Goal: Information Seeking & Learning: Check status

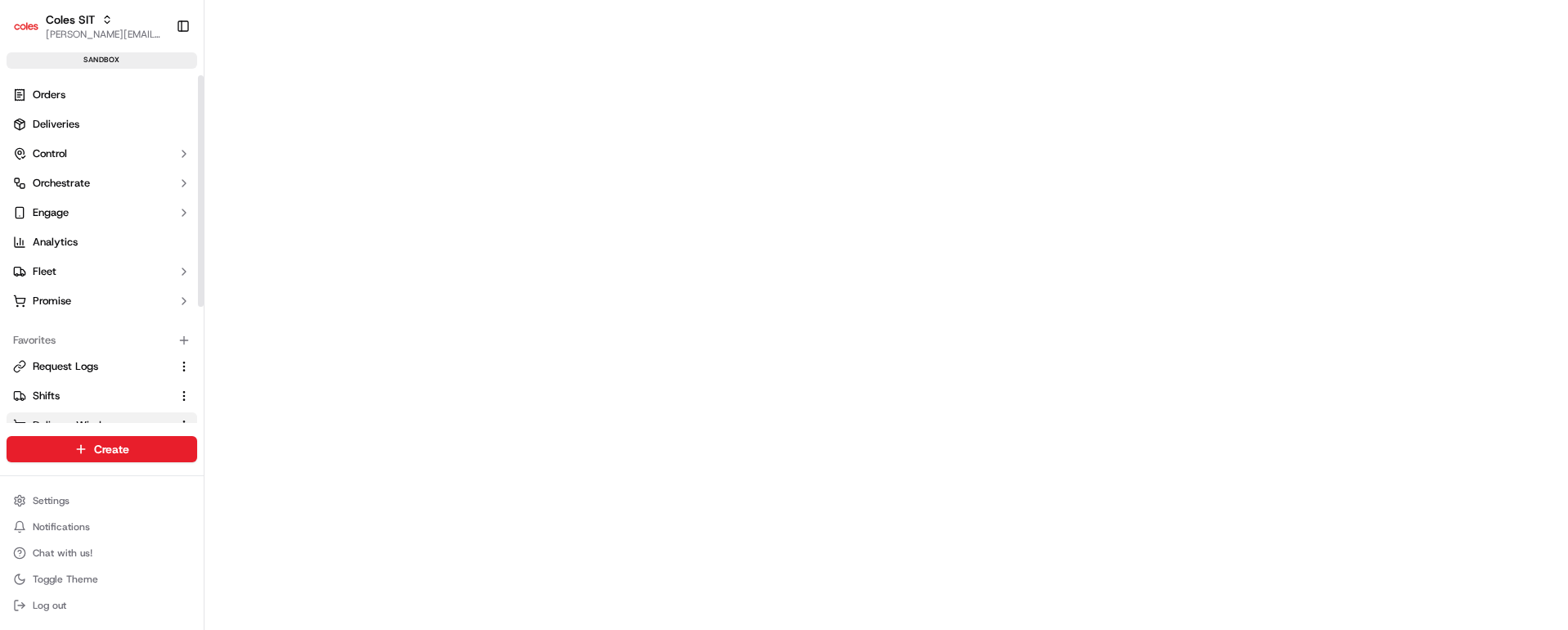
scroll to position [175, 0]
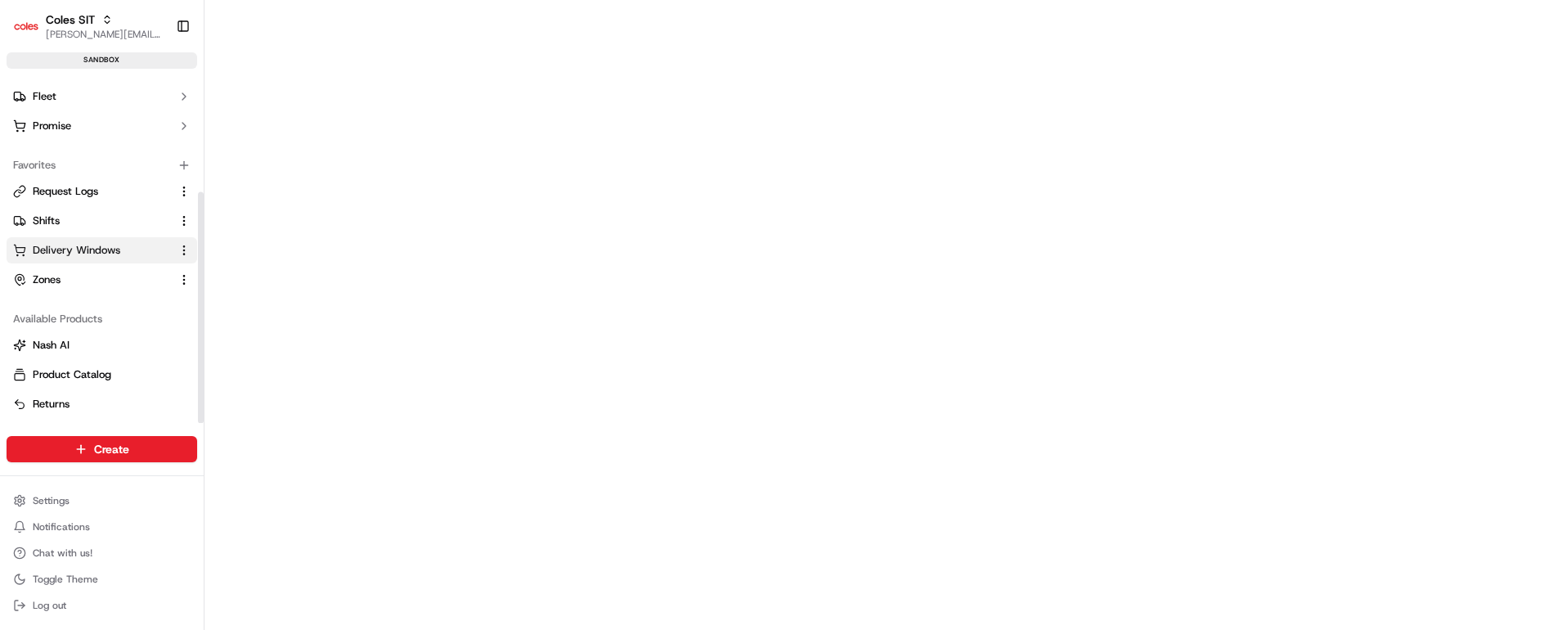
click at [95, 250] on span "Delivery Windows" at bounding box center [77, 251] width 88 height 15
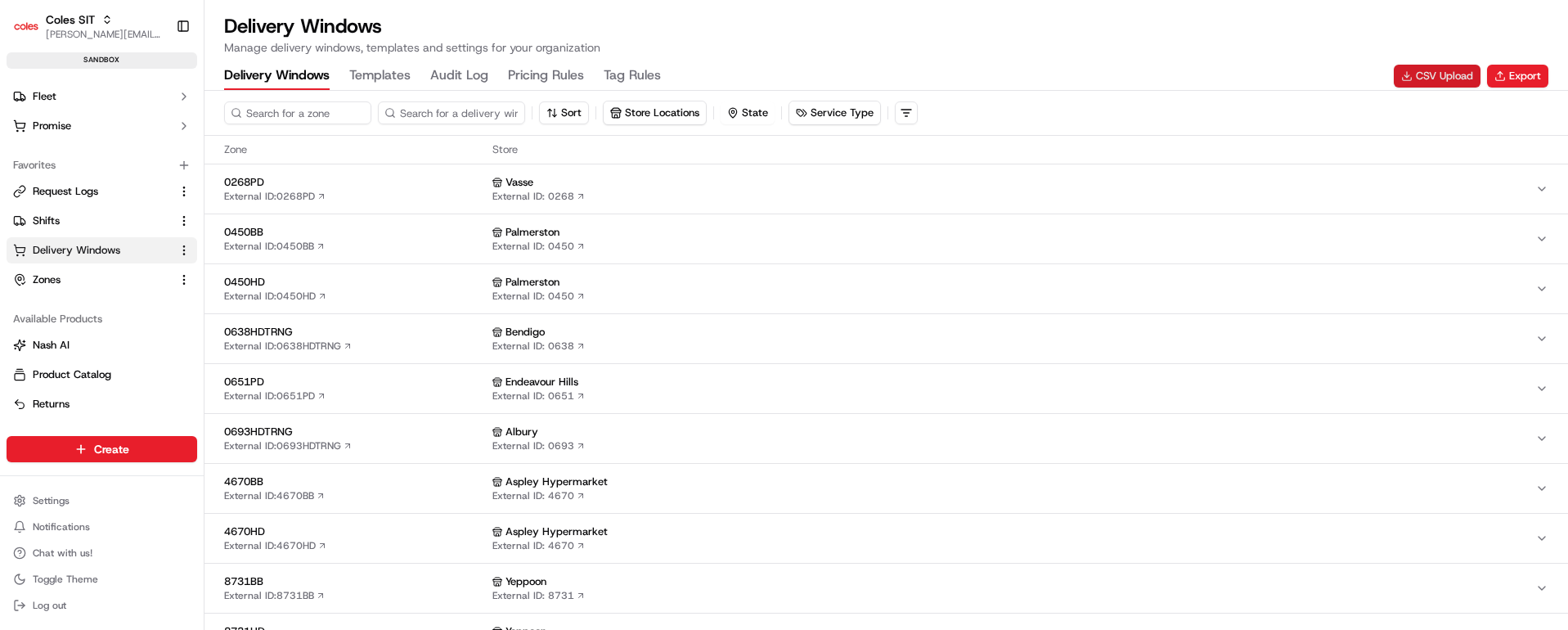
click at [1423, 77] on button "CSV Upload" at bounding box center [1437, 76] width 87 height 23
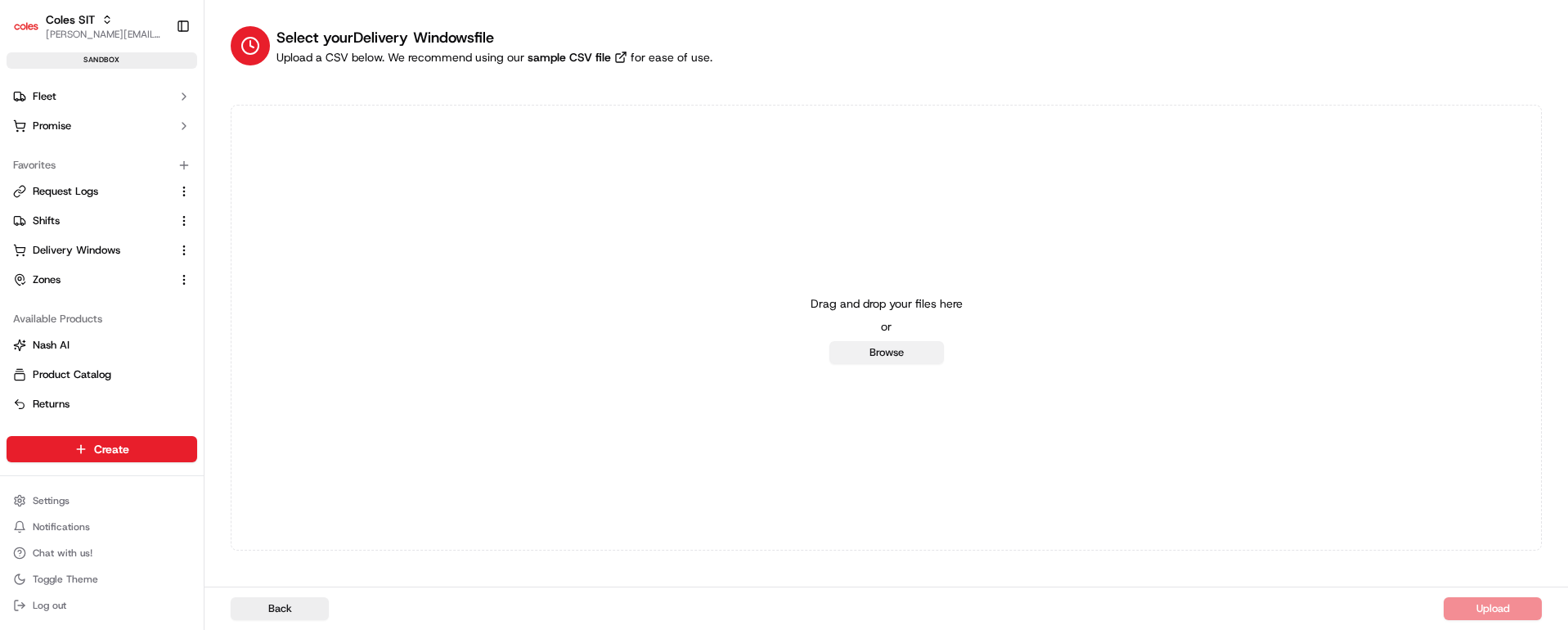
click at [922, 356] on button "Browse" at bounding box center [886, 352] width 114 height 23
click at [69, 214] on link "Shifts" at bounding box center [91, 221] width 158 height 15
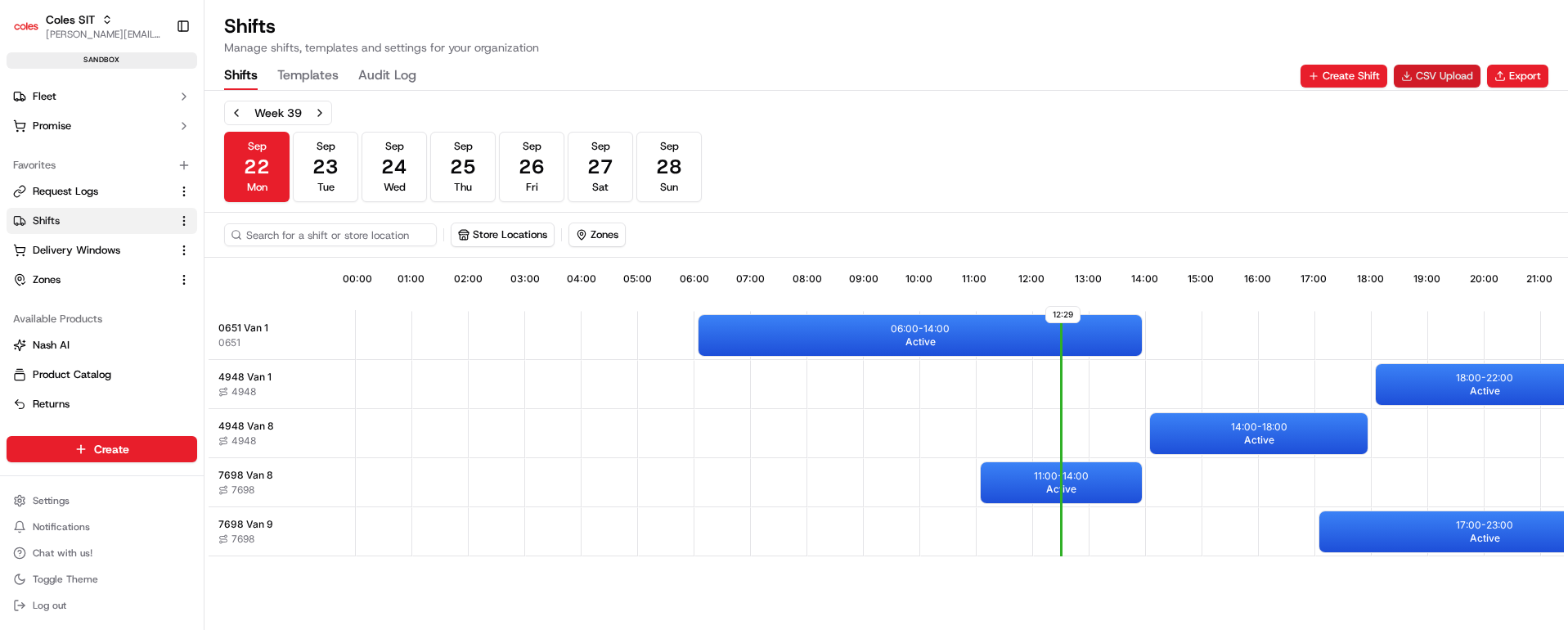
click at [1423, 74] on button "CSV Upload" at bounding box center [1437, 76] width 87 height 23
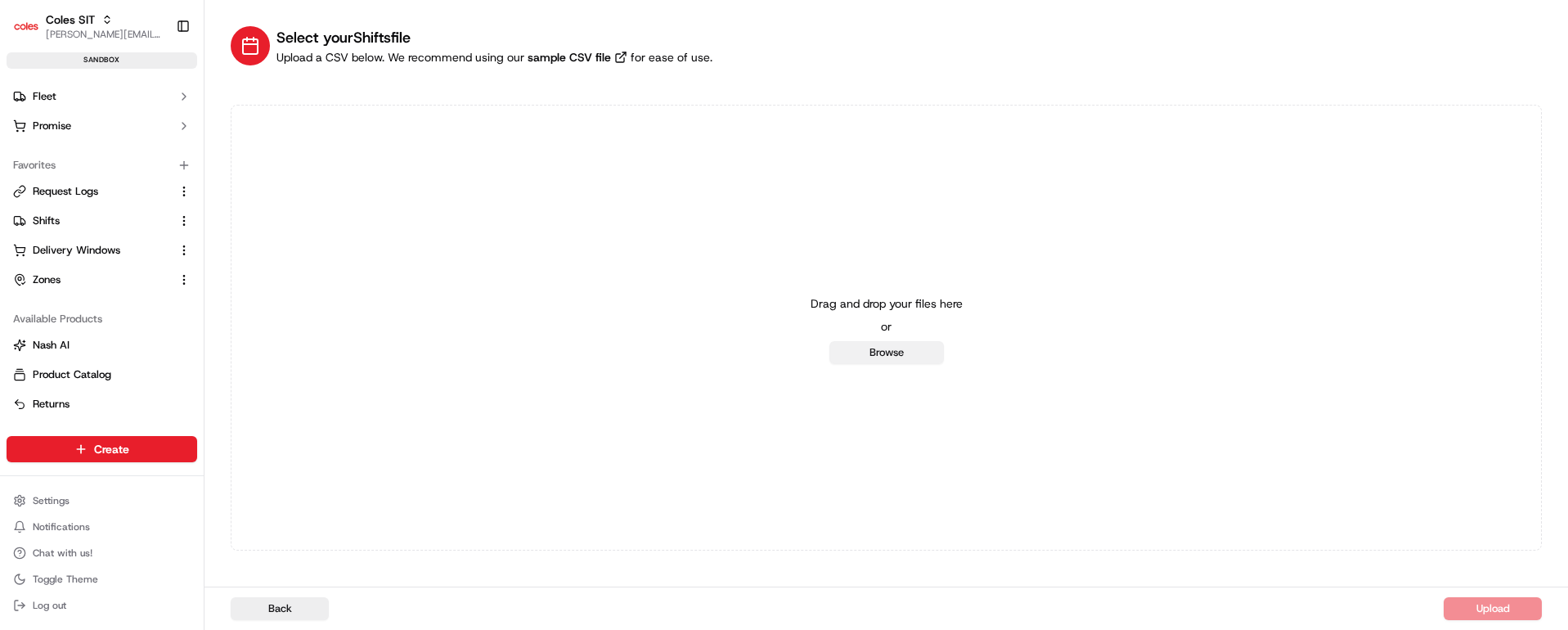
click at [893, 356] on button "Browse" at bounding box center [886, 352] width 114 height 23
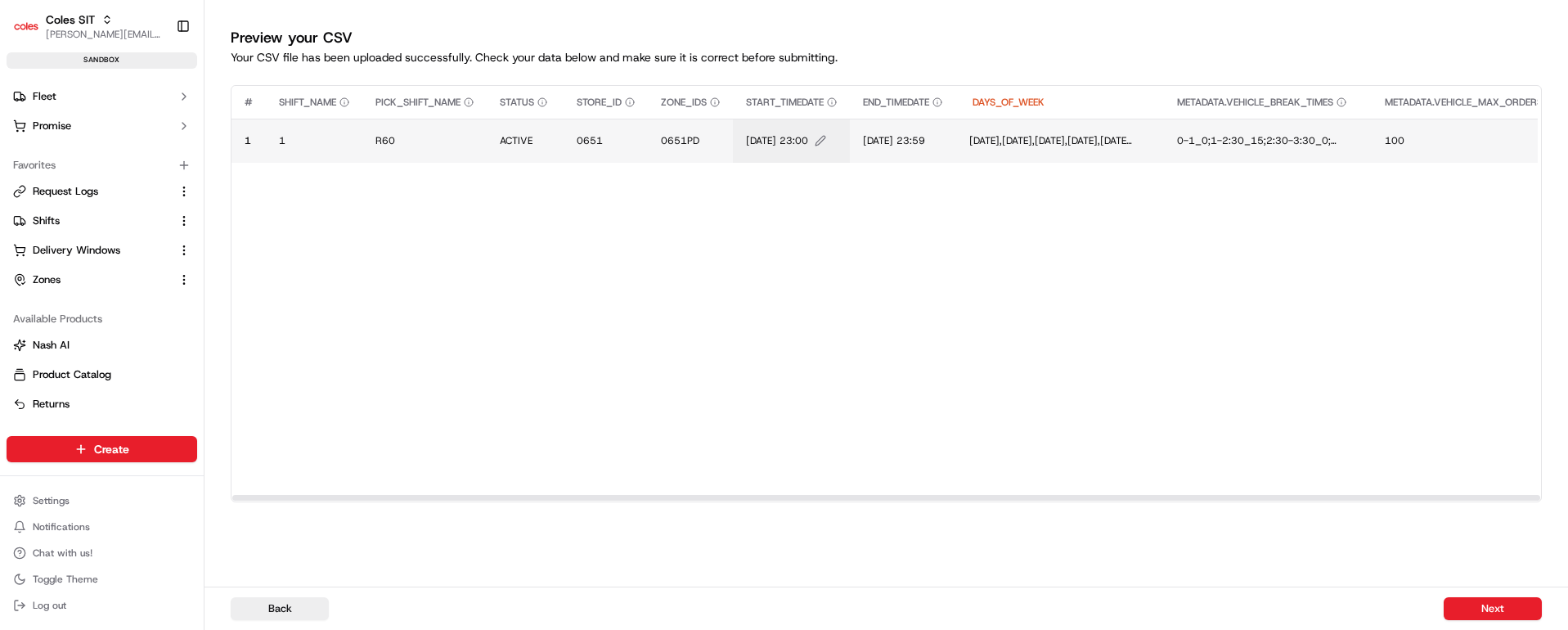
click at [788, 139] on span "[DATE] 23:00" at bounding box center [777, 141] width 62 height 13
click at [772, 125] on input "[DATE] 23:00" at bounding box center [848, 123] width 182 height 29
type input "[DATE] 23:00"
click at [927, 120] on button at bounding box center [926, 123] width 23 height 29
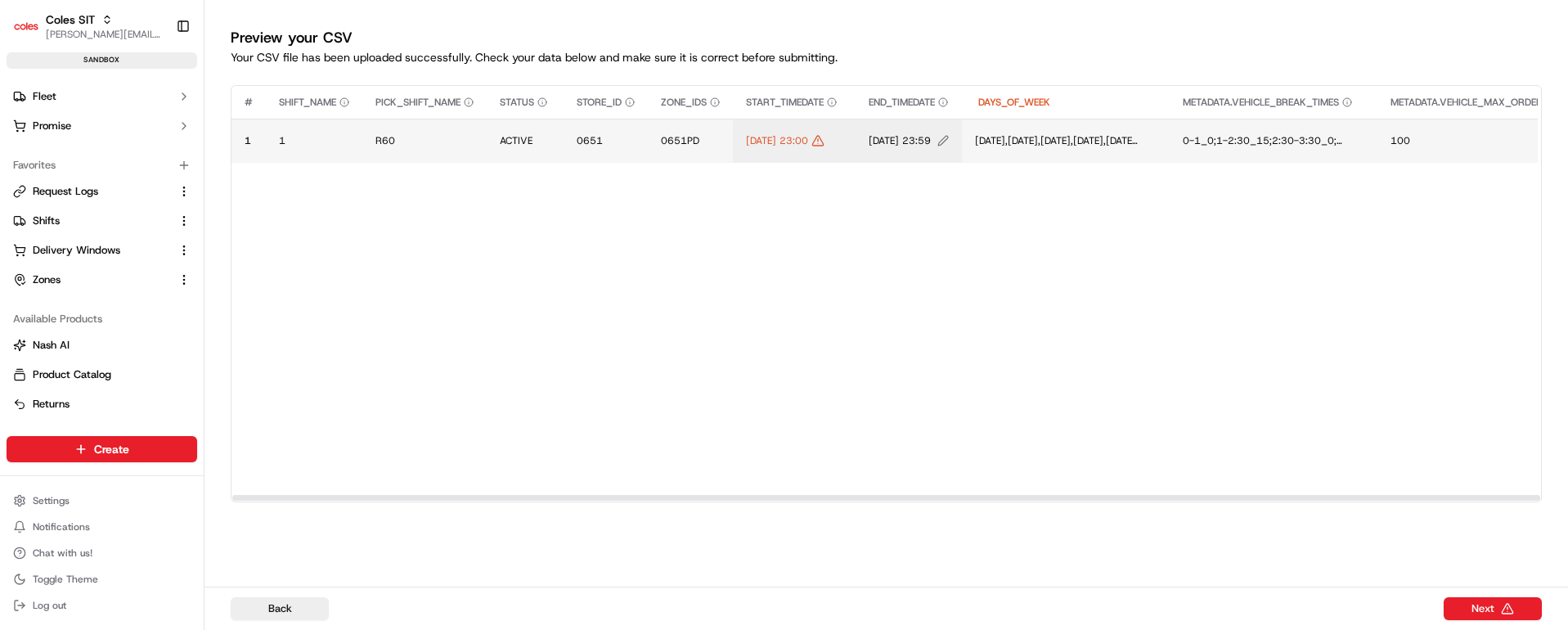
click at [931, 134] on span "[DATE] 23:59" at bounding box center [900, 141] width 62 height 13
click at [927, 115] on input "[DATE] 23:59" at bounding box center [999, 123] width 182 height 29
type input "[DATE] 23:59"
click at [1078, 121] on button at bounding box center [1079, 123] width 23 height 29
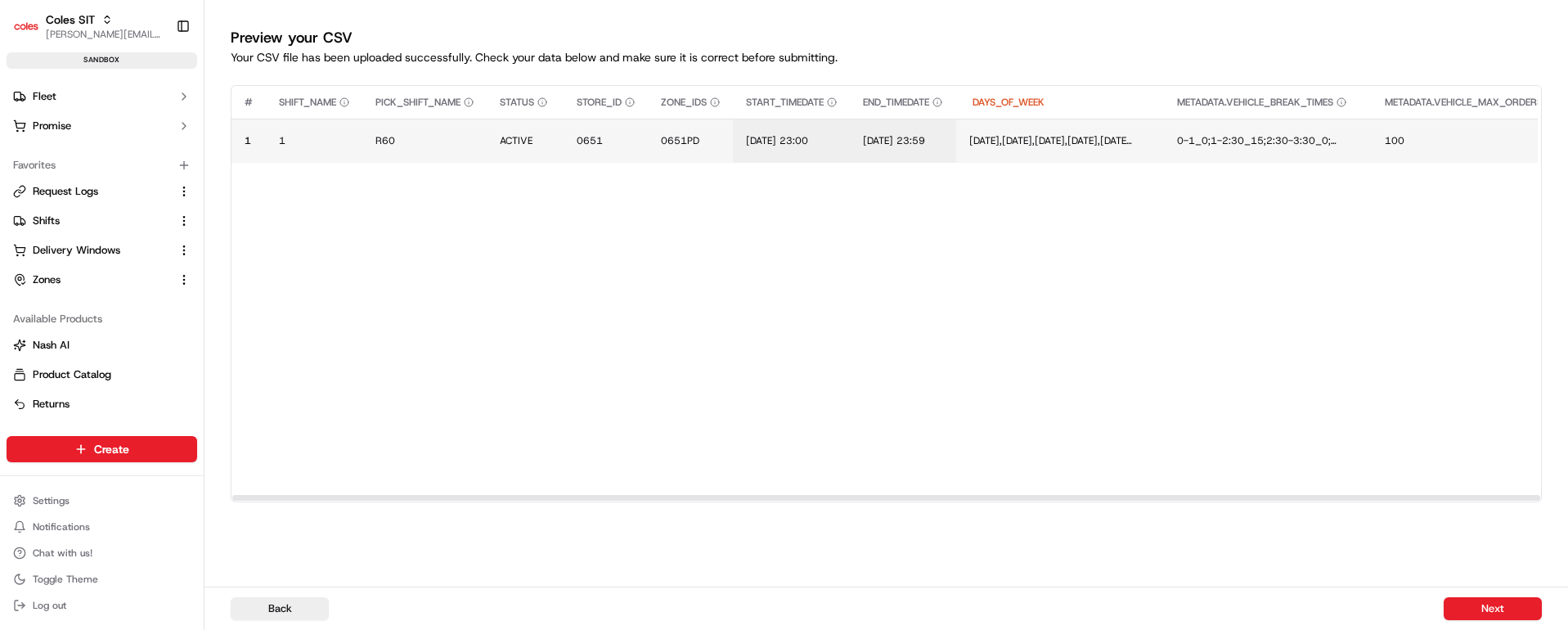
drag, startPoint x: 755, startPoint y: 501, endPoint x: 385, endPoint y: 477, distance: 370.8
click at [375, 495] on div at bounding box center [886, 497] width 1308 height 5
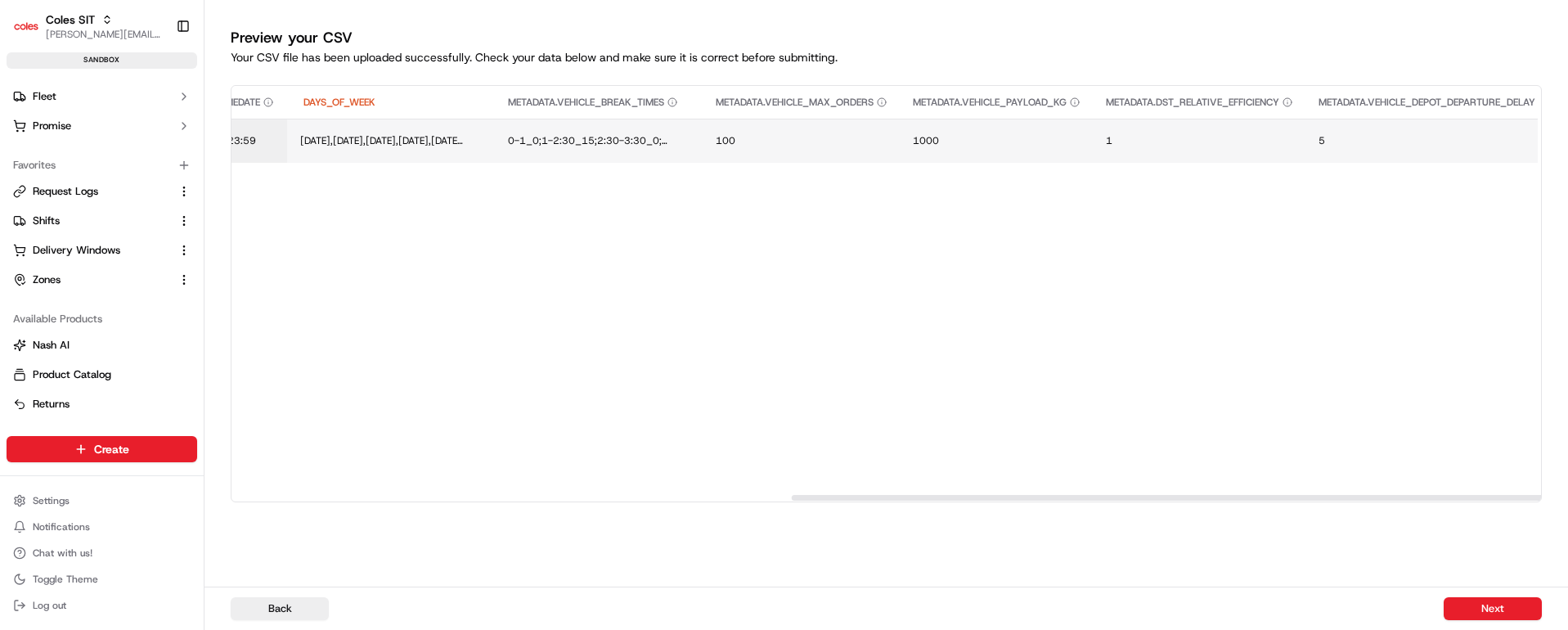
scroll to position [0, 976]
drag, startPoint x: 912, startPoint y: 497, endPoint x: 1540, endPoint y: 464, distance: 628.9
click at [1540, 495] on div at bounding box center [1445, 497] width 1308 height 5
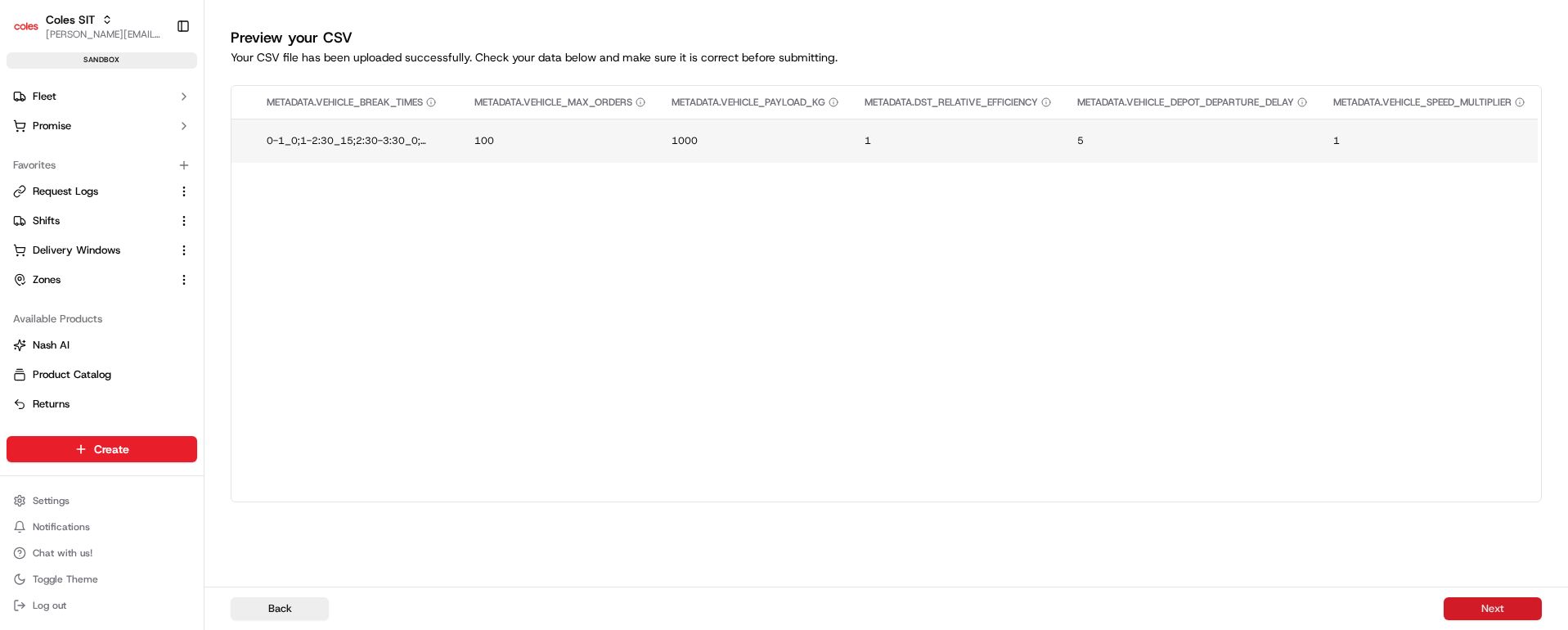
click at [1489, 608] on button "Next" at bounding box center [1492, 608] width 98 height 23
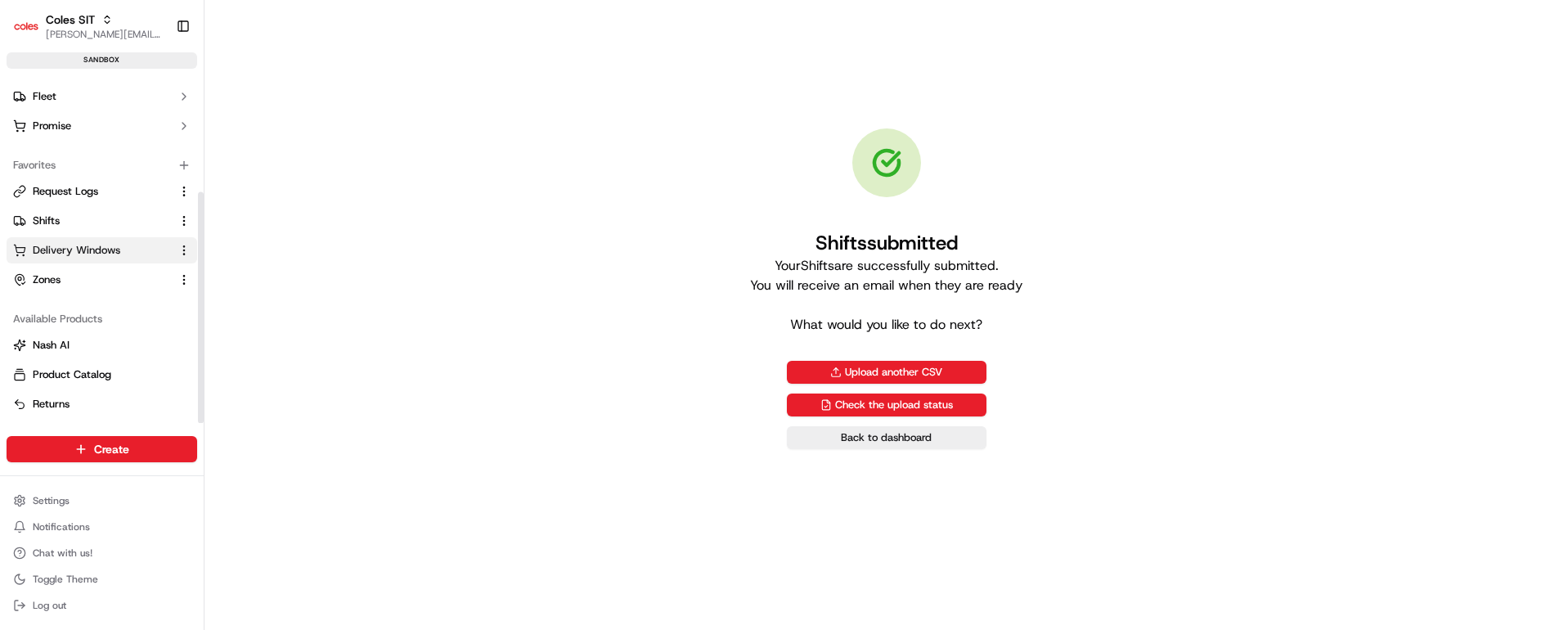
click at [78, 252] on span "Delivery Windows" at bounding box center [77, 251] width 88 height 15
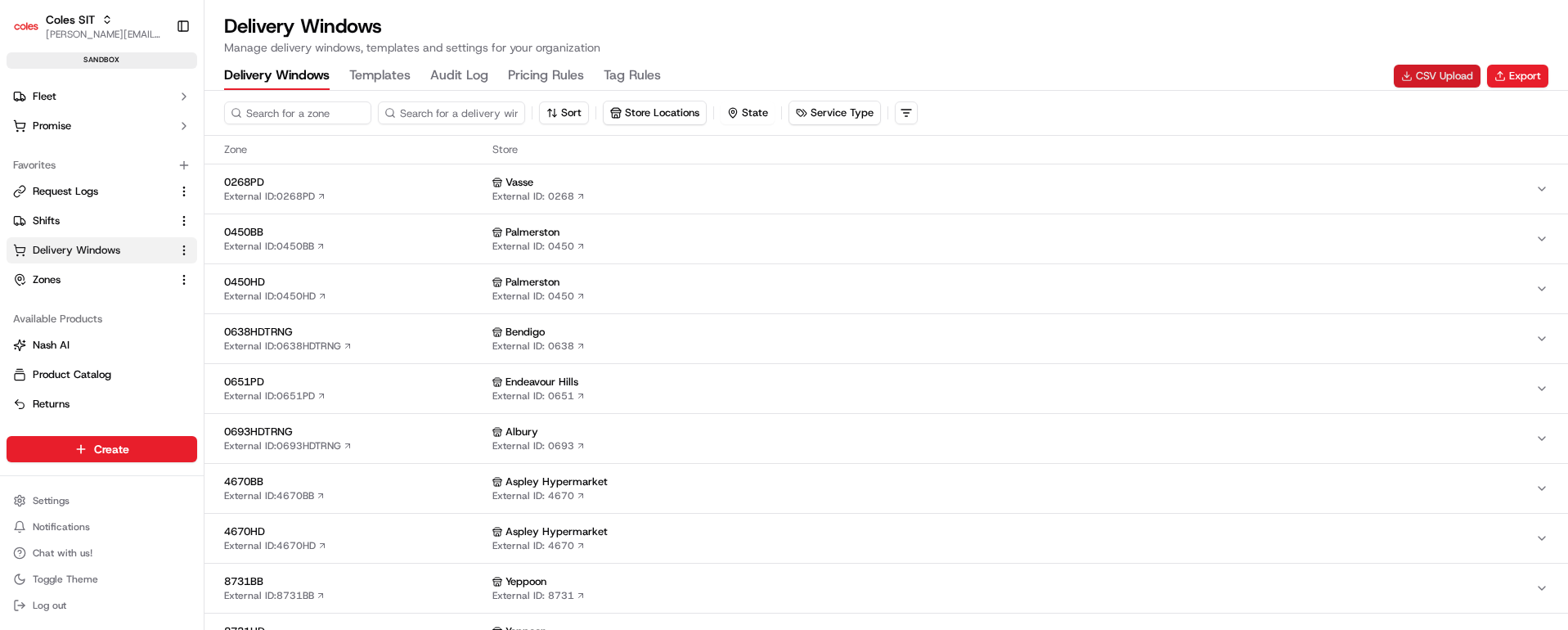
click at [1451, 74] on button "CSV Upload" at bounding box center [1437, 76] width 87 height 23
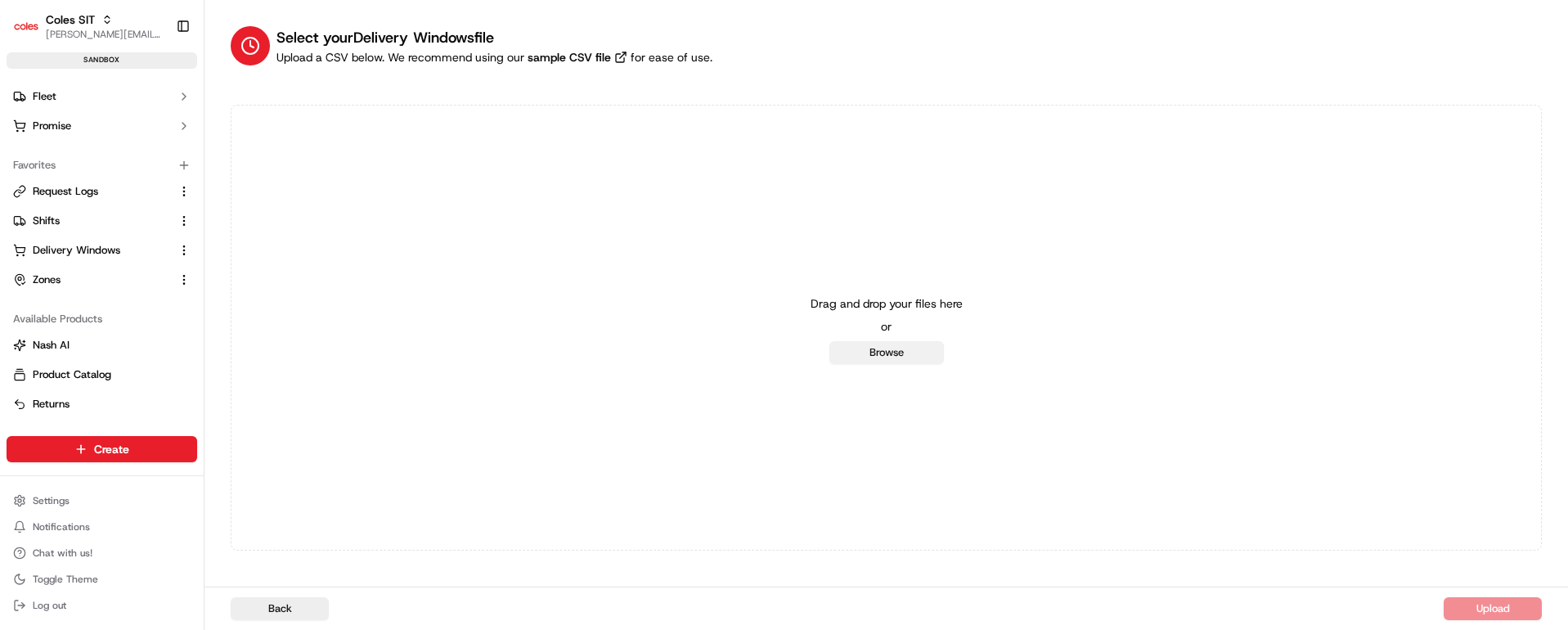
click at [857, 354] on button "Browse" at bounding box center [886, 352] width 114 height 23
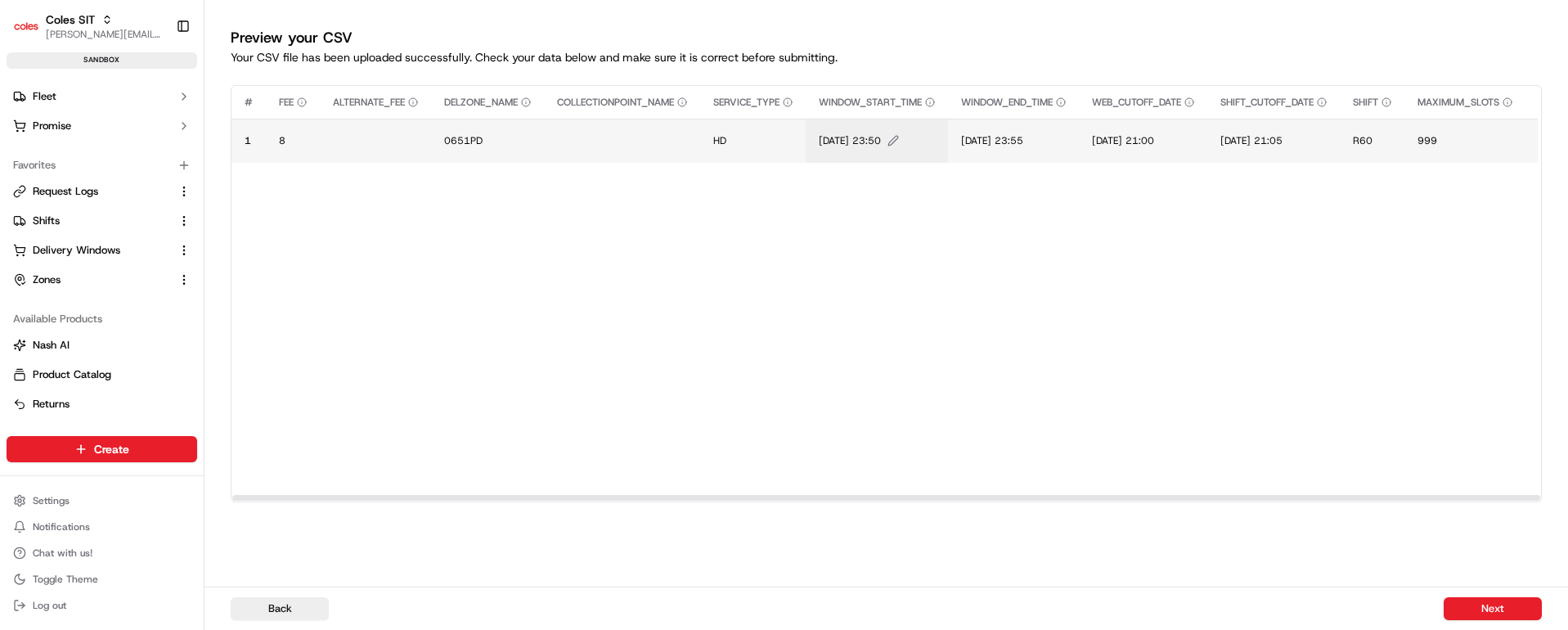
click at [845, 141] on span "[DATE] 23:50" at bounding box center [850, 141] width 62 height 13
click at [850, 119] on input "[DATE] 23:50" at bounding box center [925, 123] width 182 height 29
type input "[DATE] 23:50"
click at [1008, 127] on button at bounding box center [1005, 123] width 23 height 29
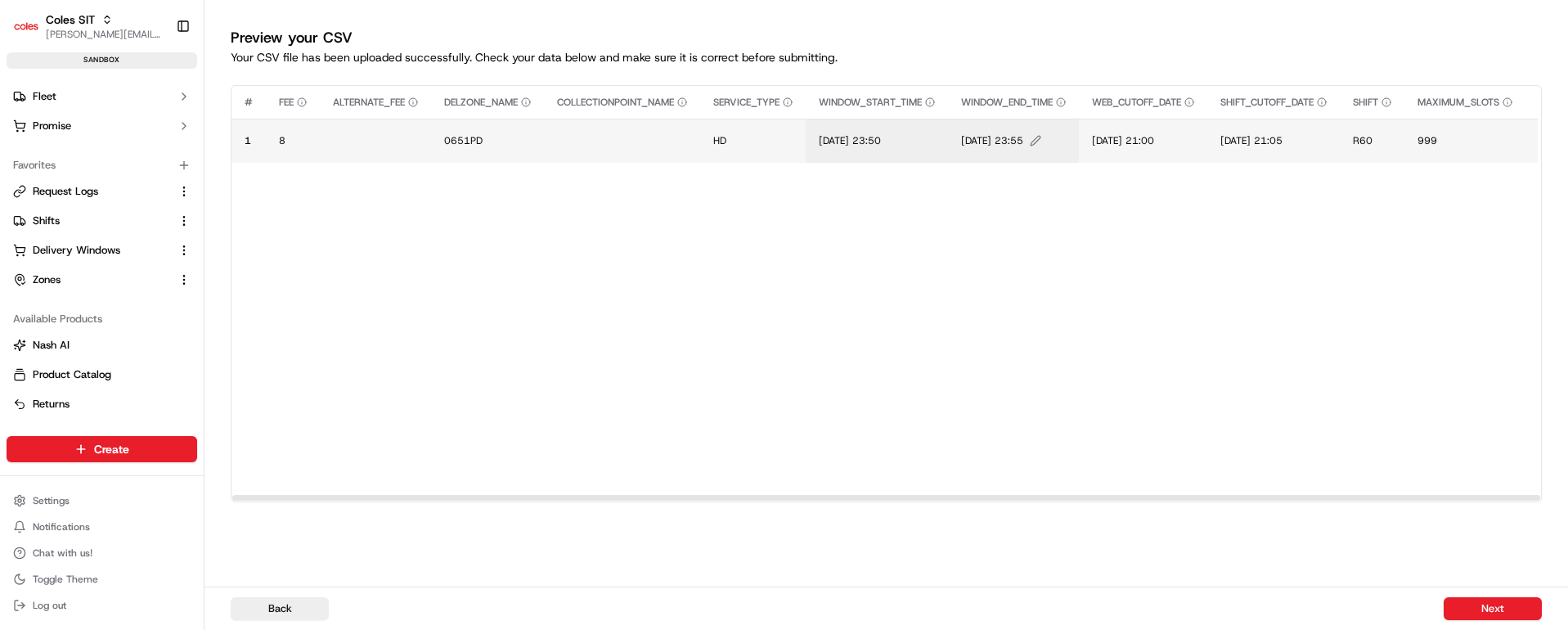
click at [990, 140] on span "[DATE] 23:55" at bounding box center [992, 141] width 62 height 13
click at [995, 120] on input "[DATE] 23:55" at bounding box center [1069, 123] width 182 height 29
type input "[DATE] 23:55"
click at [1147, 119] on button at bounding box center [1148, 123] width 23 height 29
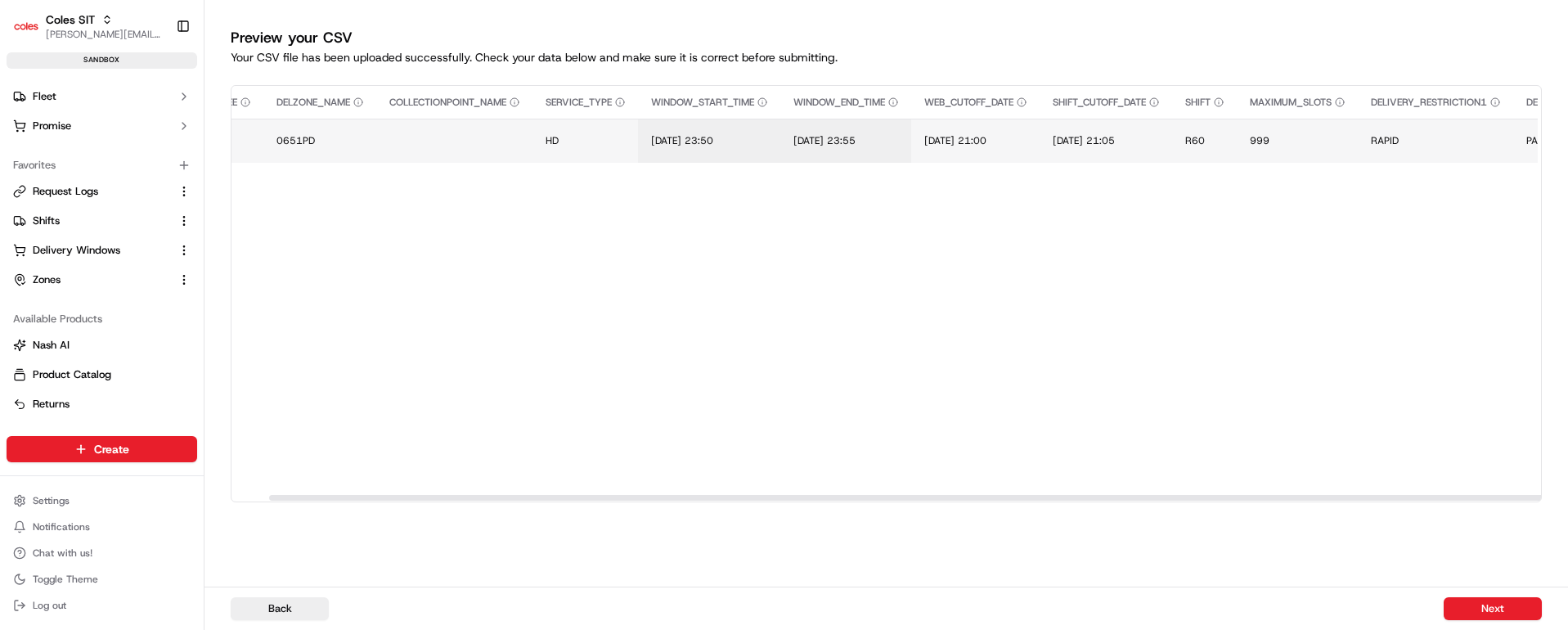
scroll to position [0, 190]
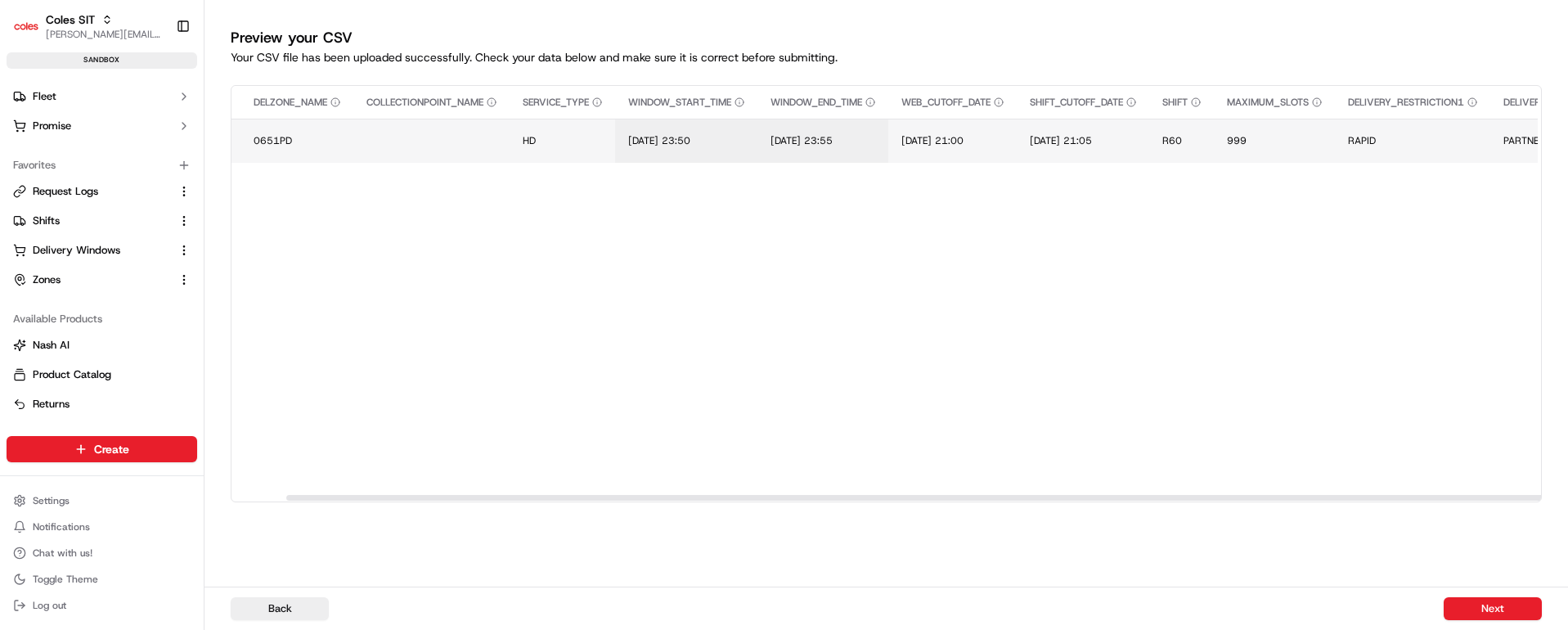
drag, startPoint x: 1013, startPoint y: 498, endPoint x: 1067, endPoint y: 497, distance: 54.0
click at [1067, 497] on div at bounding box center [940, 497] width 1308 height 5
click at [964, 135] on span "[DATE] 21:00" at bounding box center [933, 141] width 62 height 13
click at [938, 115] on input "[DATE] 21:00" at bounding box center [1013, 123] width 182 height 29
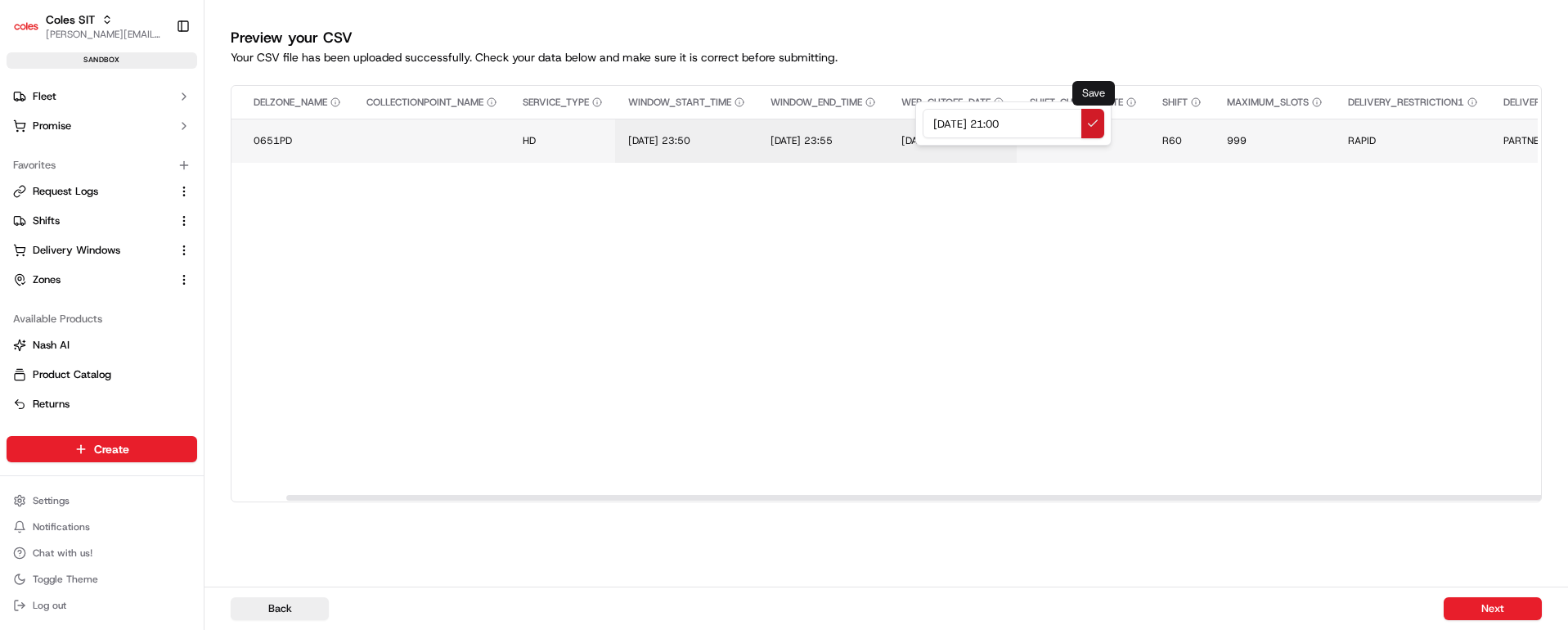
type input "[DATE] 21:00"
click at [1093, 123] on button at bounding box center [1093, 123] width 23 height 29
click at [1092, 139] on span "[DATE] 21:05" at bounding box center [1061, 141] width 62 height 13
click at [1077, 120] on input "[DATE] 21:05" at bounding box center [1149, 123] width 182 height 29
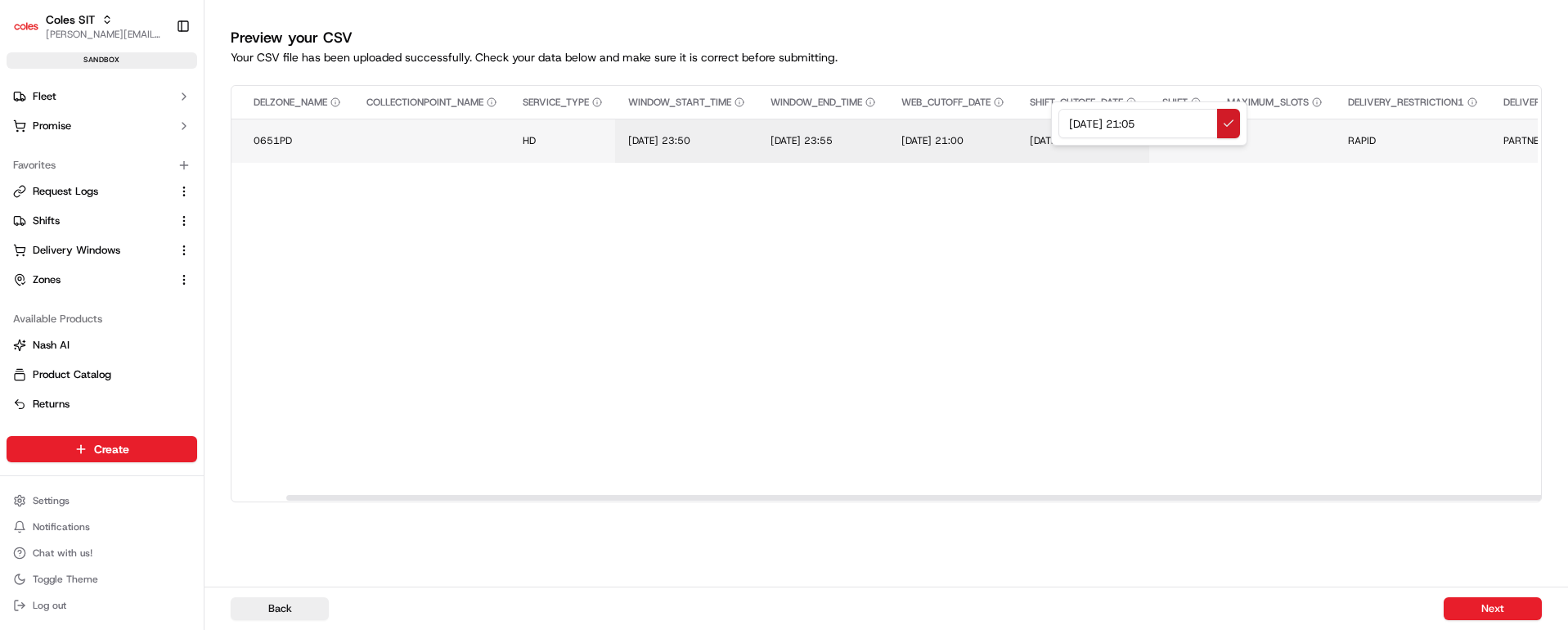
type input "[DATE] 21:05"
click at [1231, 121] on button at bounding box center [1228, 123] width 23 height 29
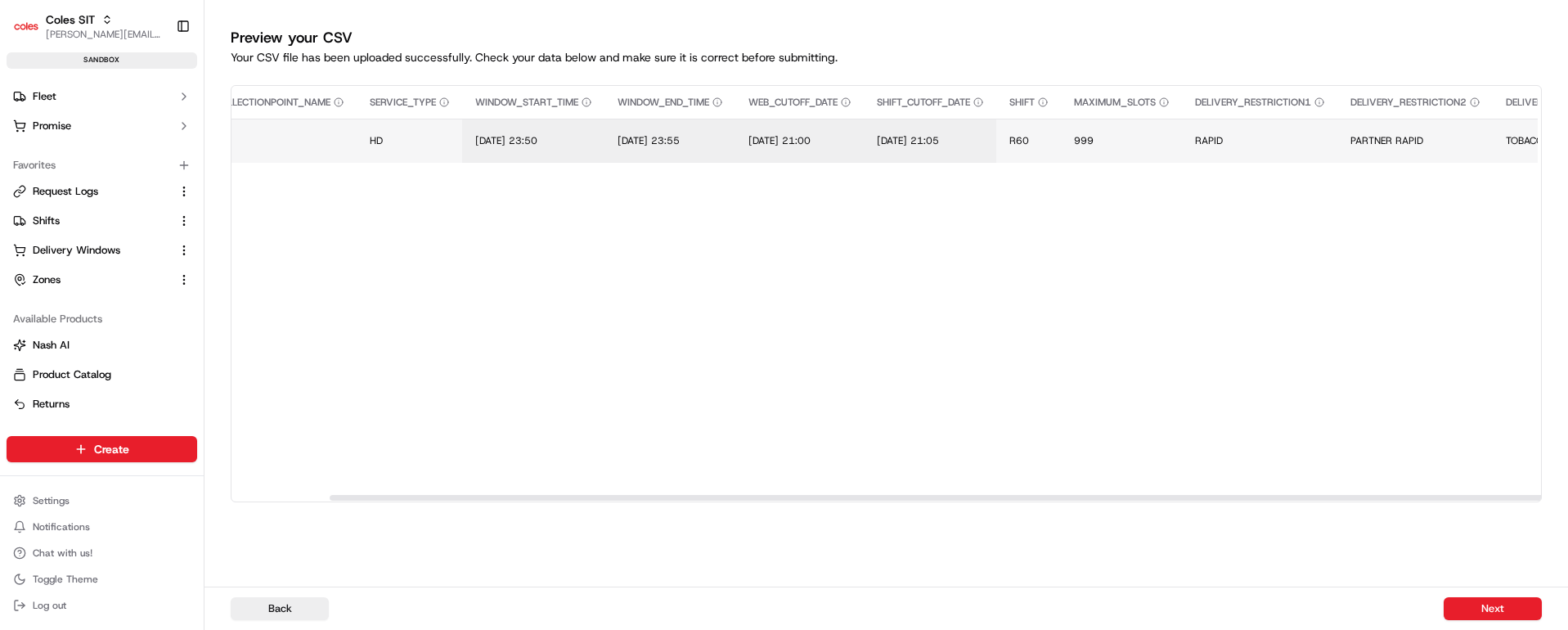
scroll to position [0, 0]
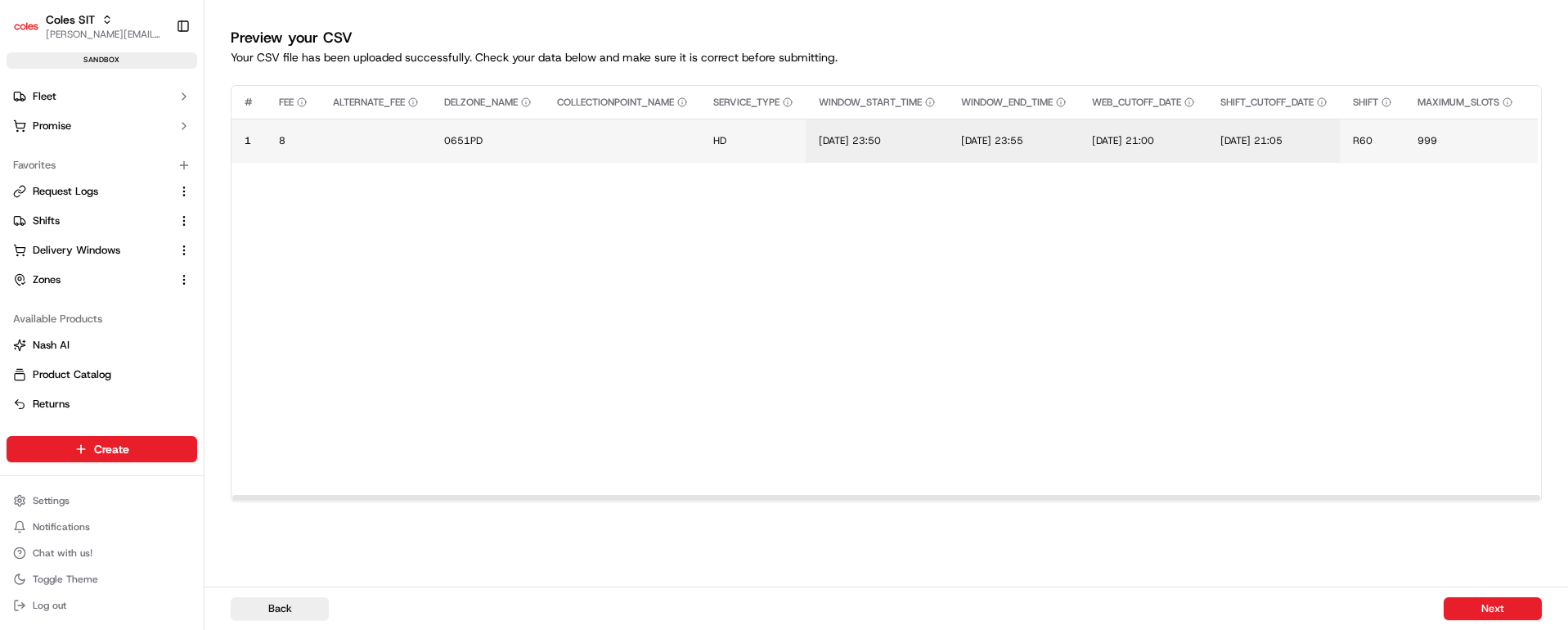
drag, startPoint x: 1093, startPoint y: 498, endPoint x: 22, endPoint y: 476, distance: 1071.2
click at [232, 495] on div at bounding box center [886, 497] width 1308 height 5
click at [1488, 605] on button "Next" at bounding box center [1492, 608] width 98 height 23
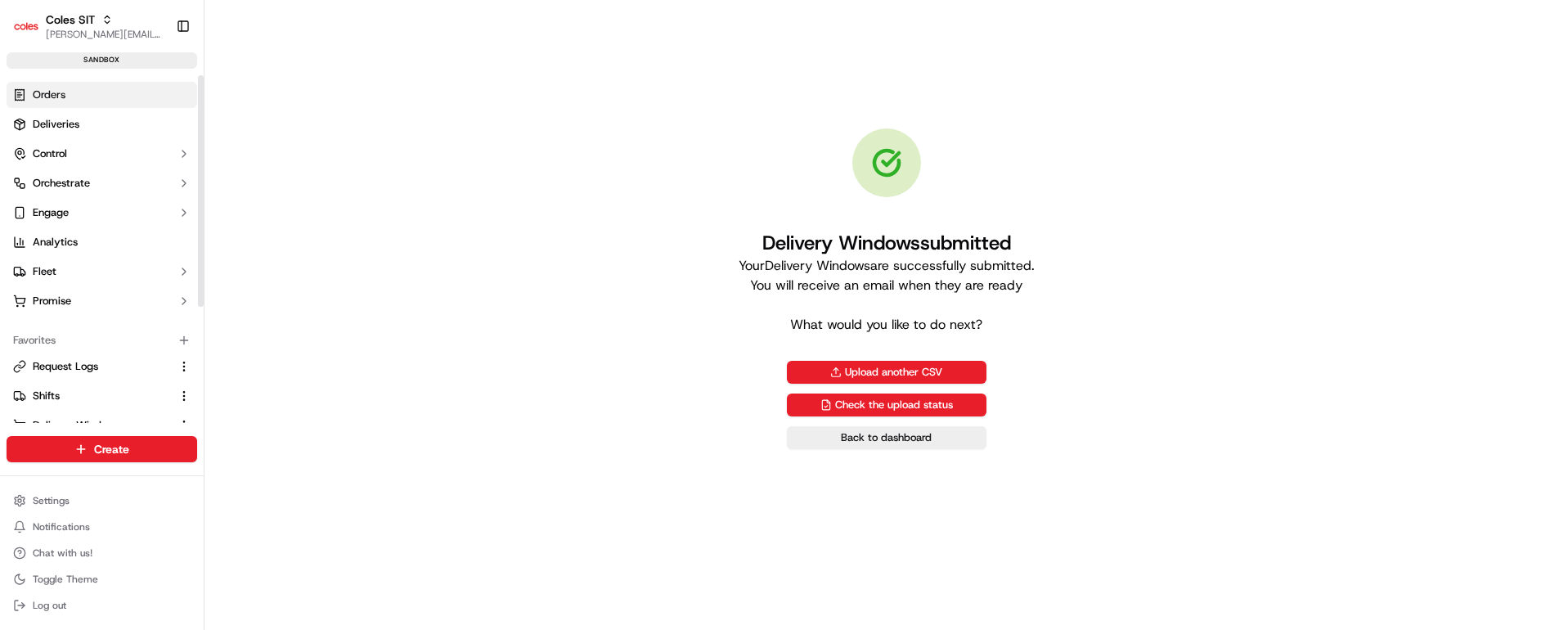
click at [74, 95] on link "Orders" at bounding box center [101, 94] width 190 height 27
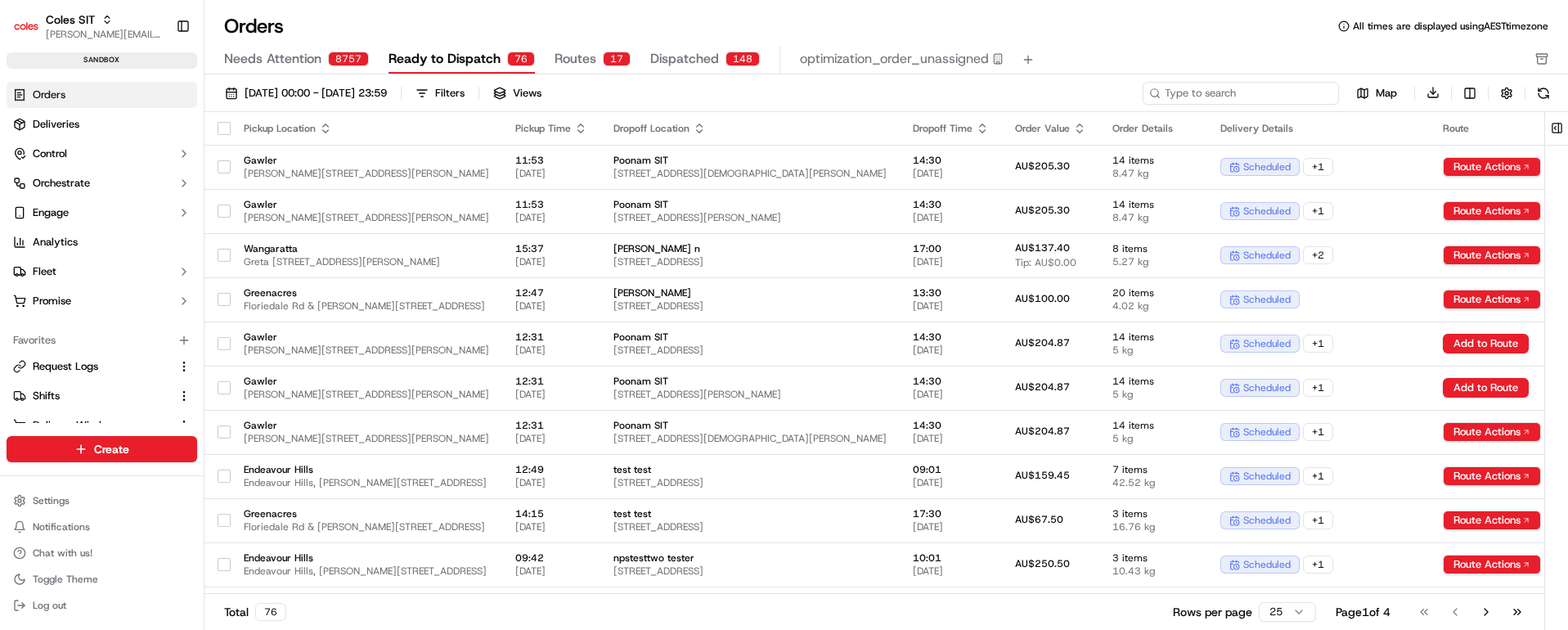
click at [1258, 90] on input at bounding box center [1241, 92] width 197 height 23
paste input "232151276"
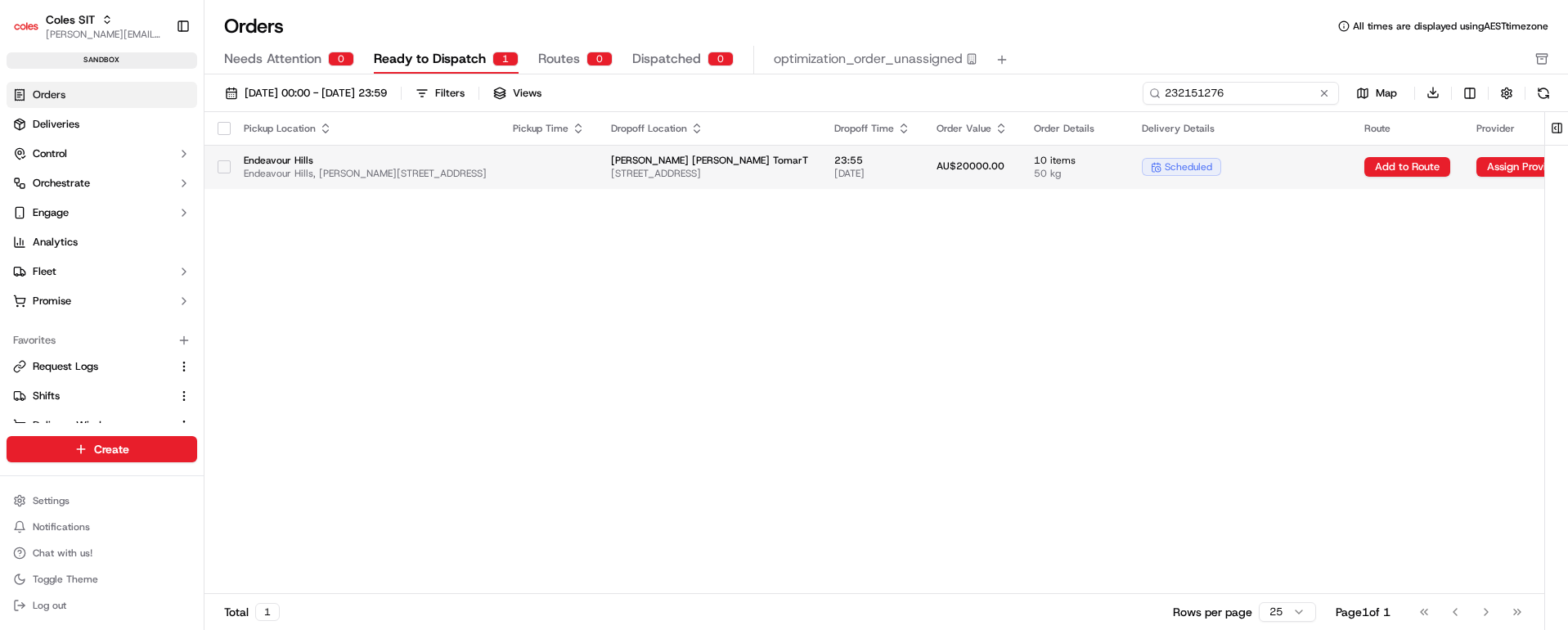
type input "232151276"
click at [923, 145] on td "23:55 [DATE]" at bounding box center [872, 166] width 102 height 44
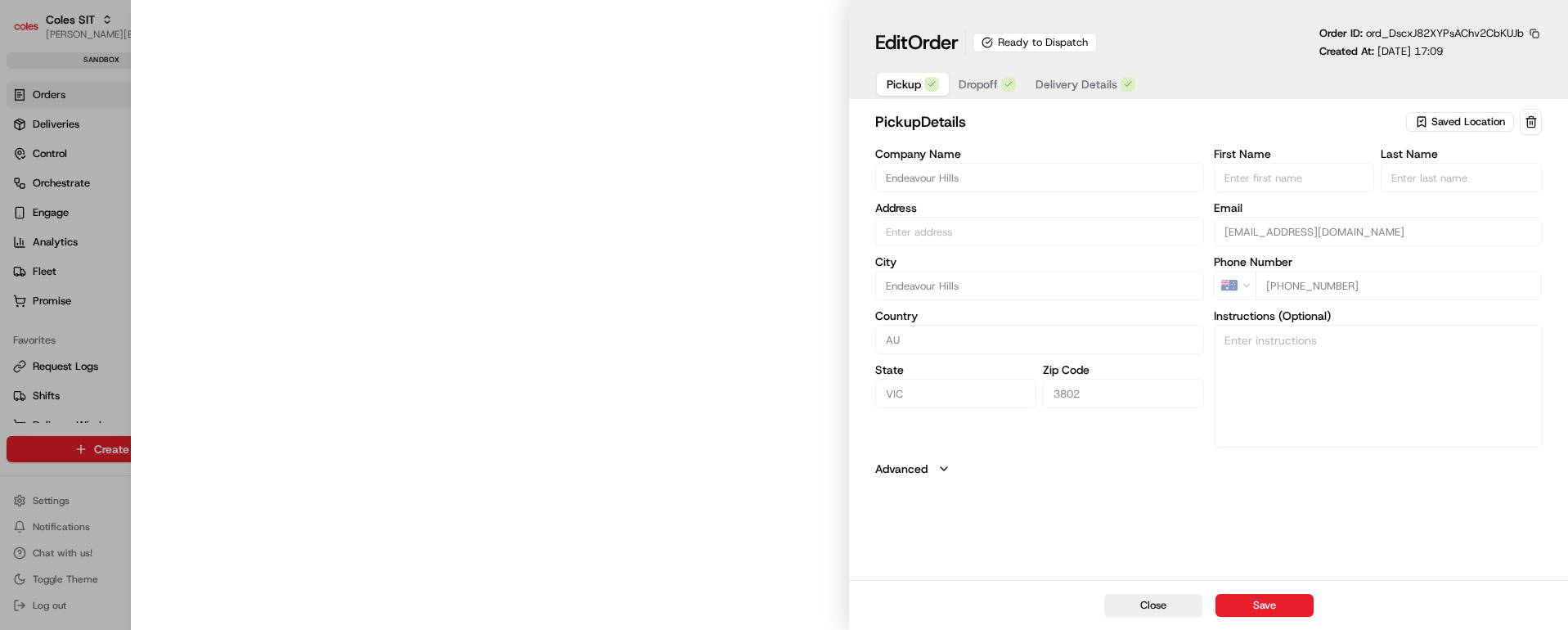
type input "Endeavour Hills, [PERSON_NAME][STREET_ADDRESS]"
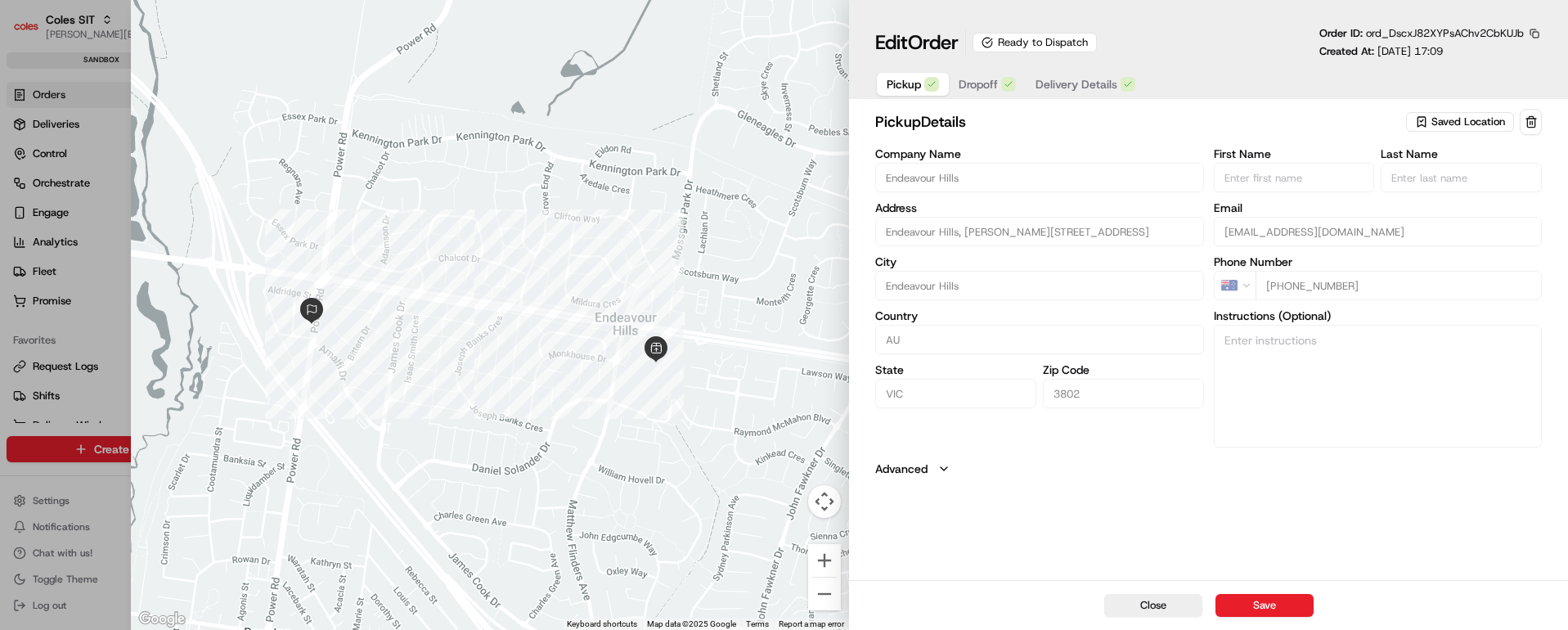
click at [977, 81] on span "Dropoff" at bounding box center [978, 84] width 39 height 16
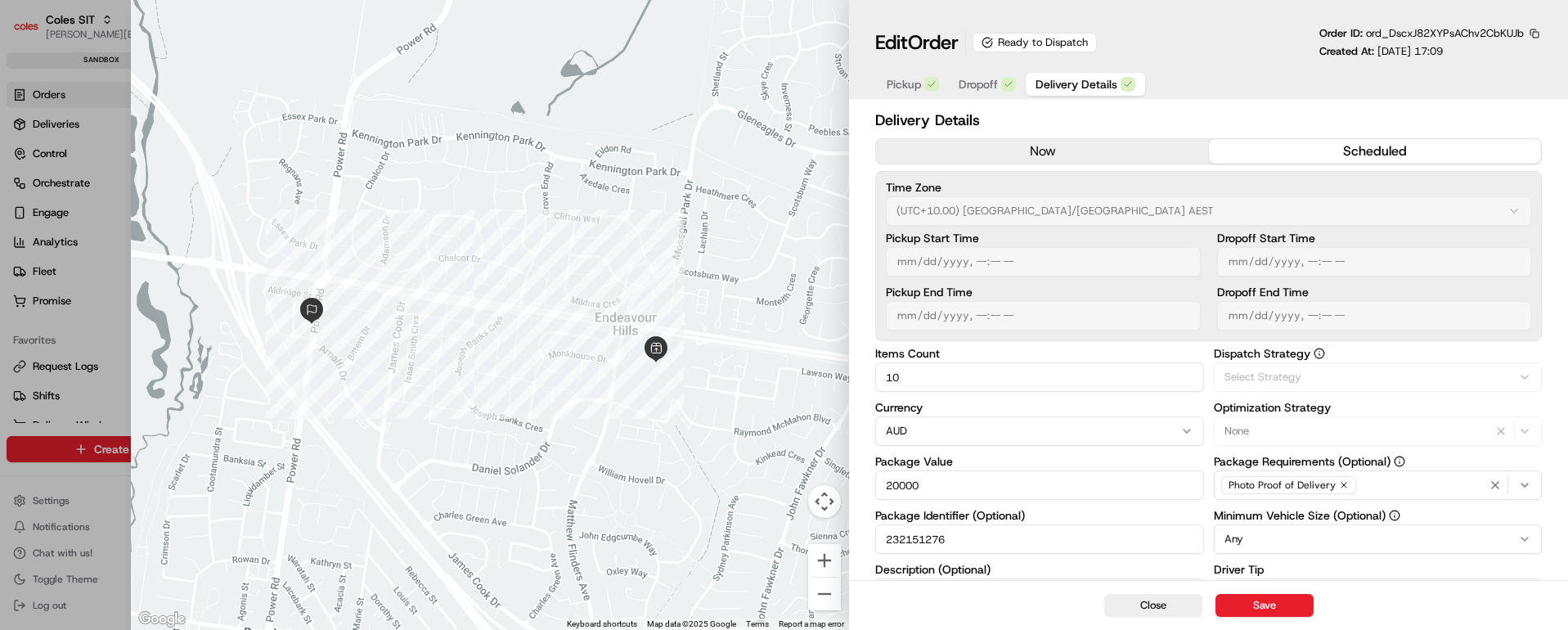
click at [1079, 80] on span "Delivery Details" at bounding box center [1076, 84] width 81 height 16
click at [1146, 602] on button "Close" at bounding box center [1153, 605] width 98 height 23
type input "1"
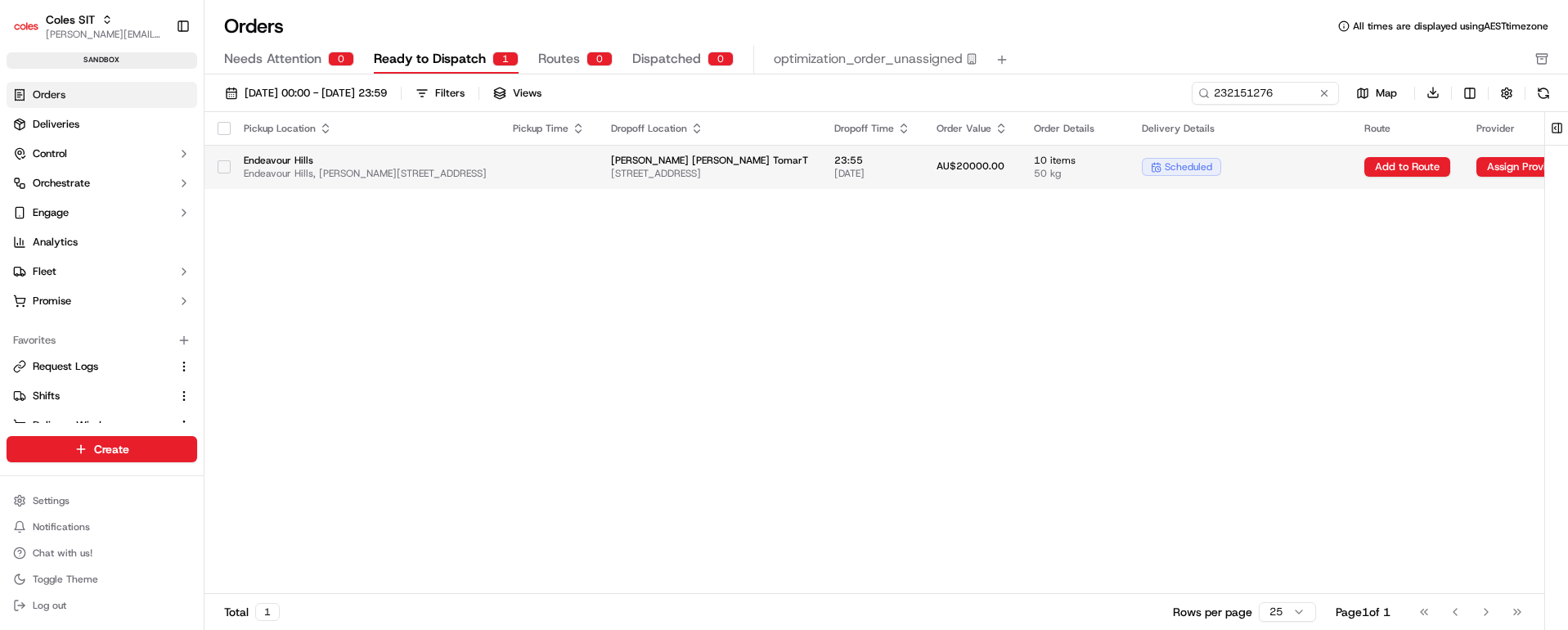
click at [821, 147] on td "[PERSON_NAME] [PERSON_NAME] TomarT [STREET_ADDRESS]" at bounding box center [709, 166] width 223 height 44
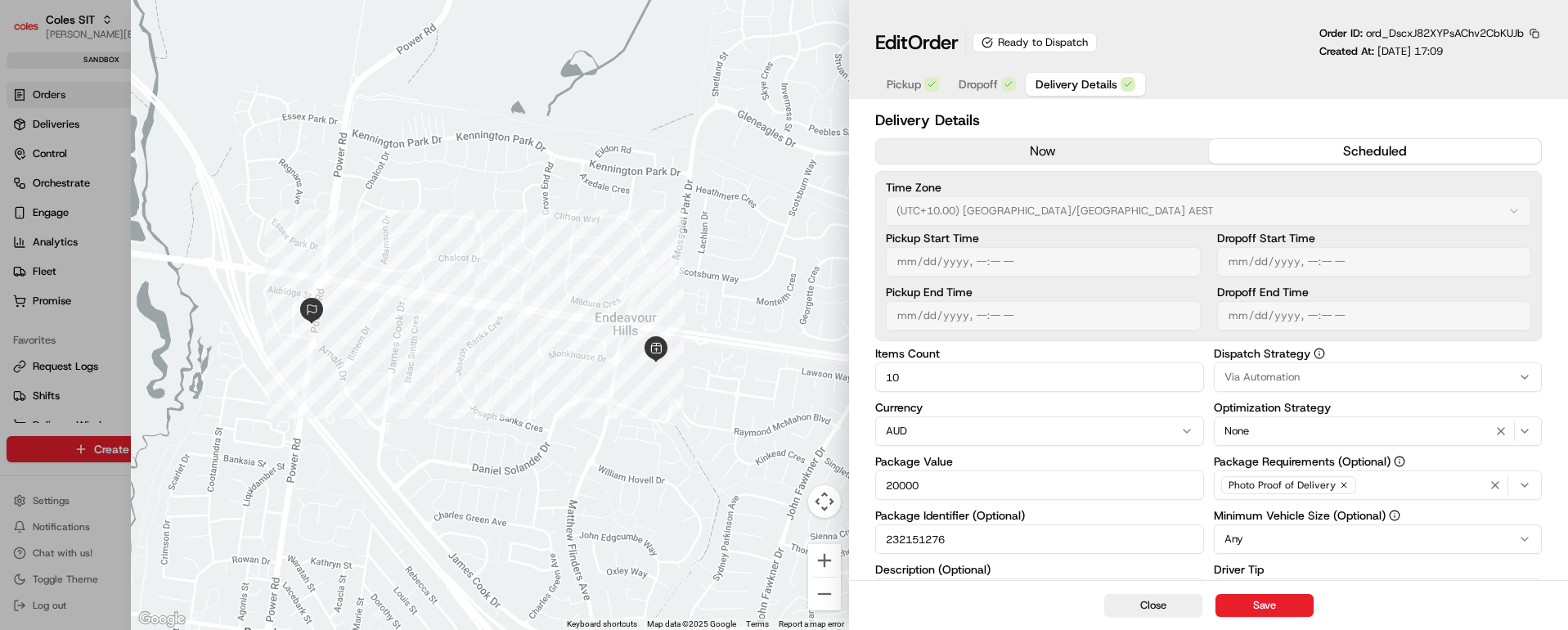
scroll to position [291, 0]
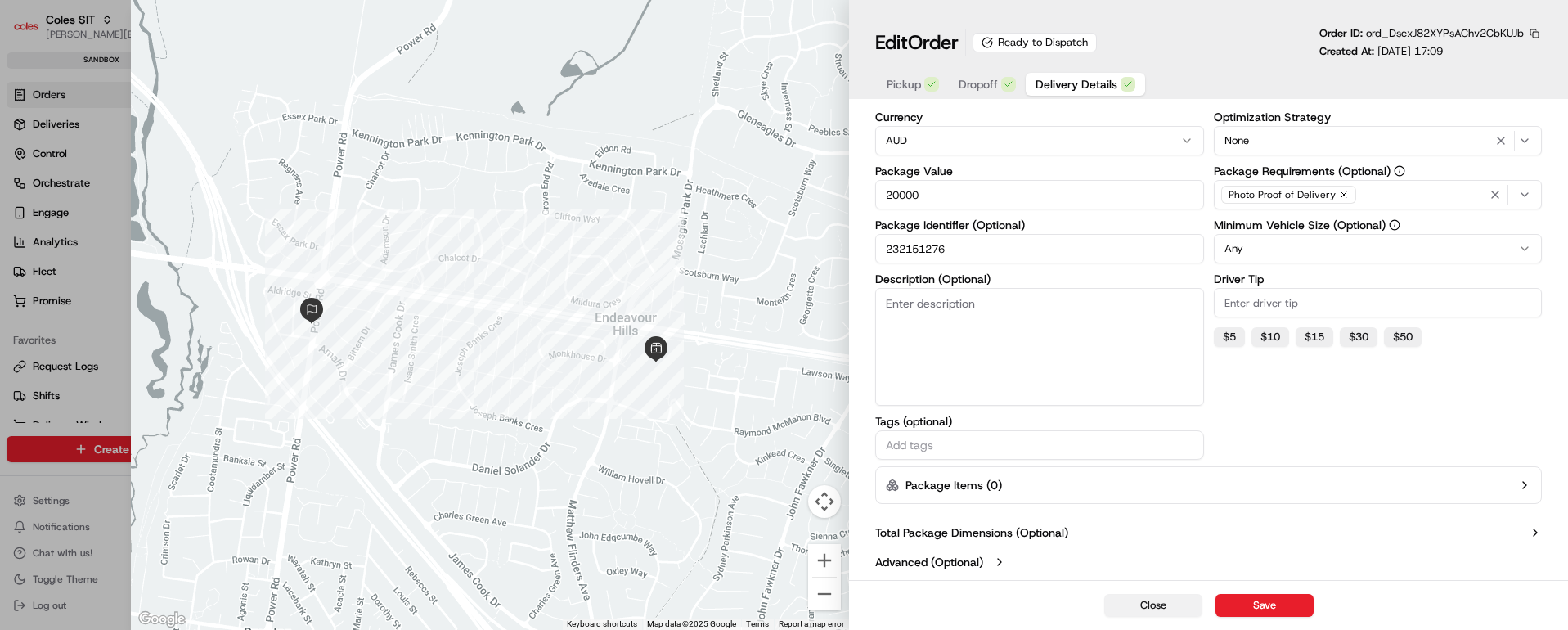
click at [1148, 608] on button "Close" at bounding box center [1153, 605] width 98 height 23
type input "1"
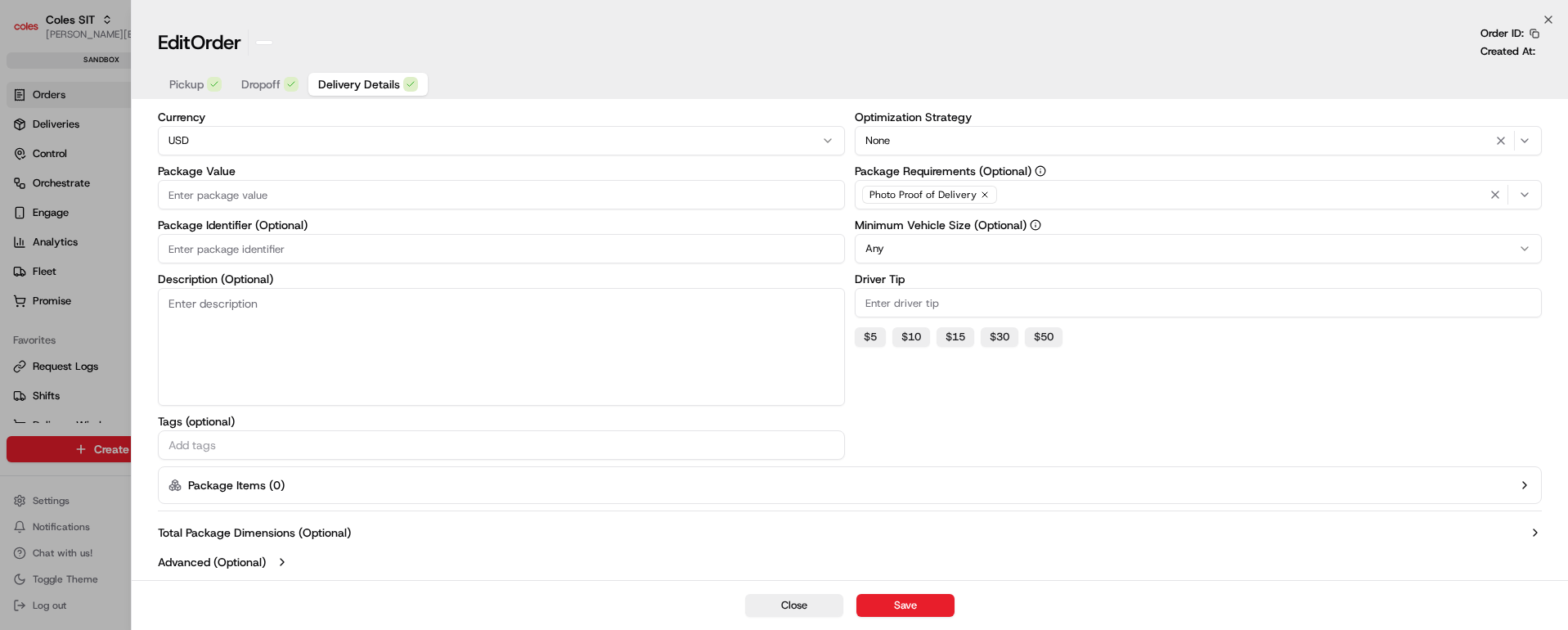
scroll to position [121, 0]
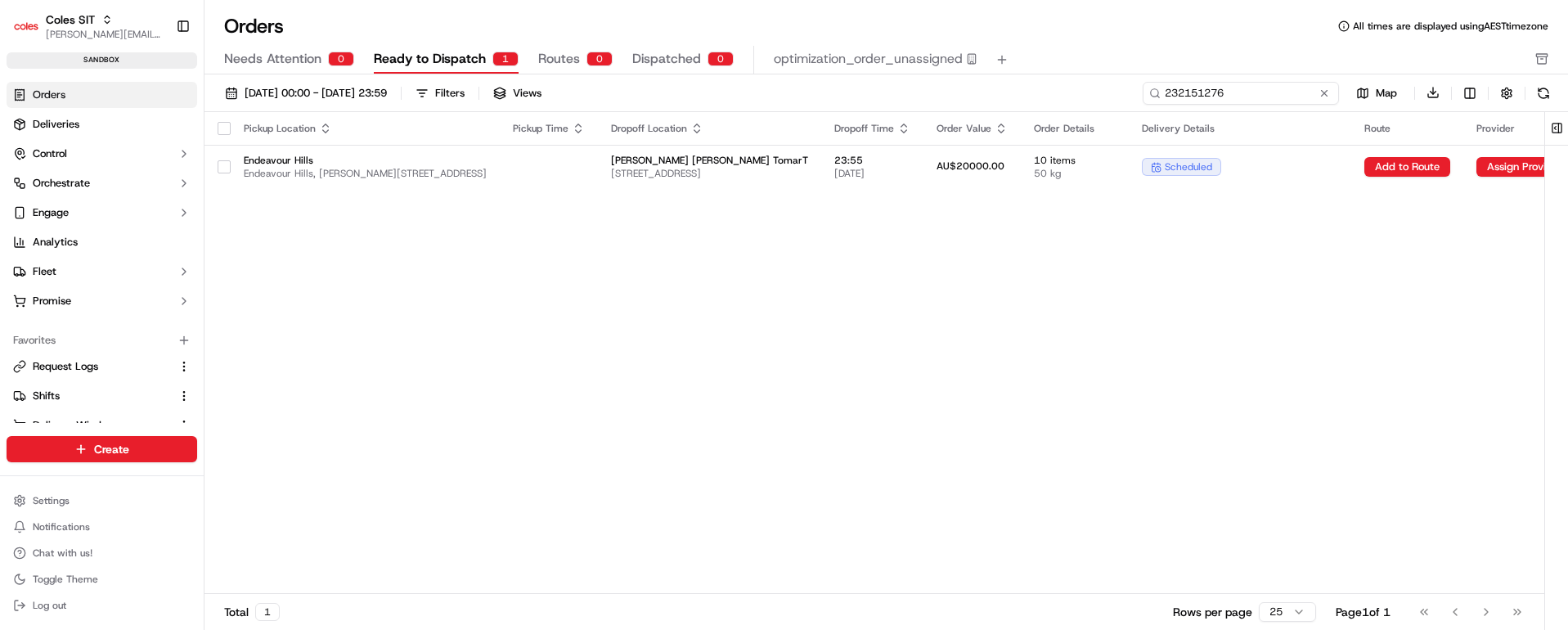
click at [1243, 85] on input "232151276" at bounding box center [1241, 92] width 197 height 23
click at [1324, 94] on button at bounding box center [1325, 93] width 16 height 16
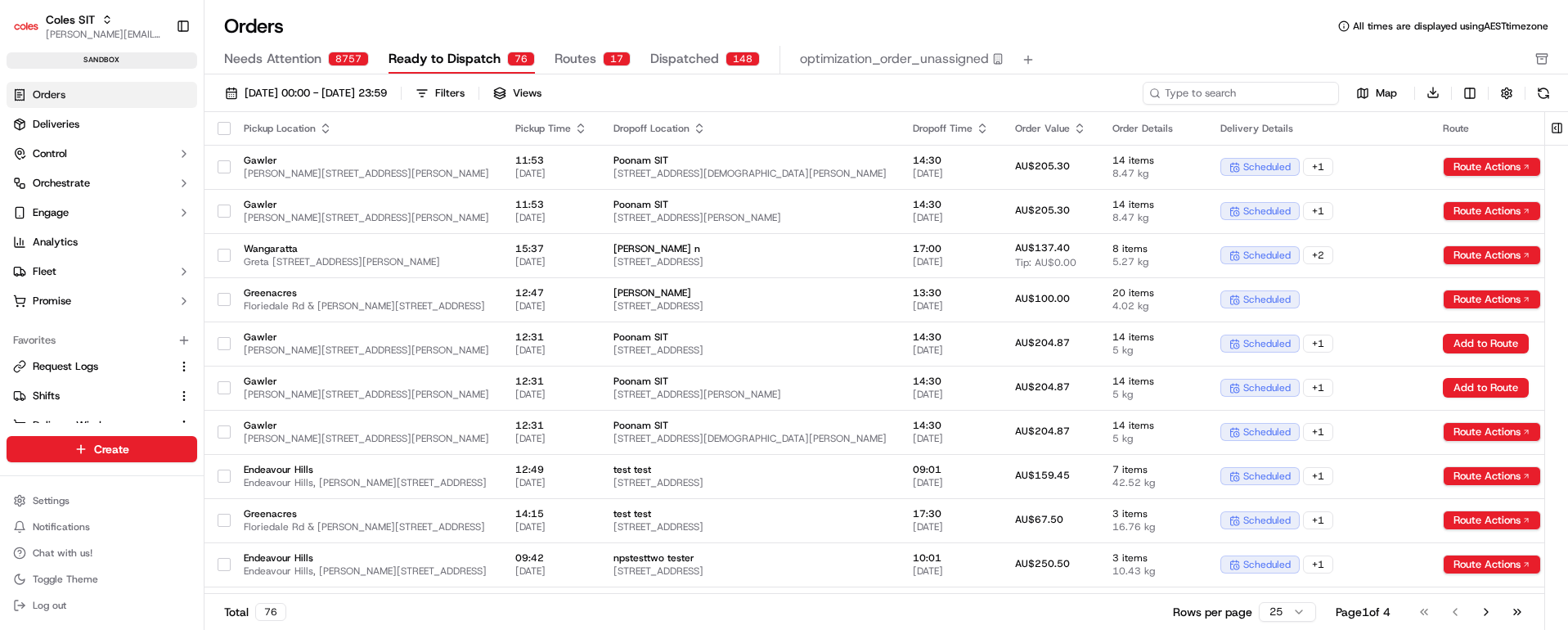
click at [1253, 91] on input at bounding box center [1241, 92] width 197 height 23
paste input "232151276"
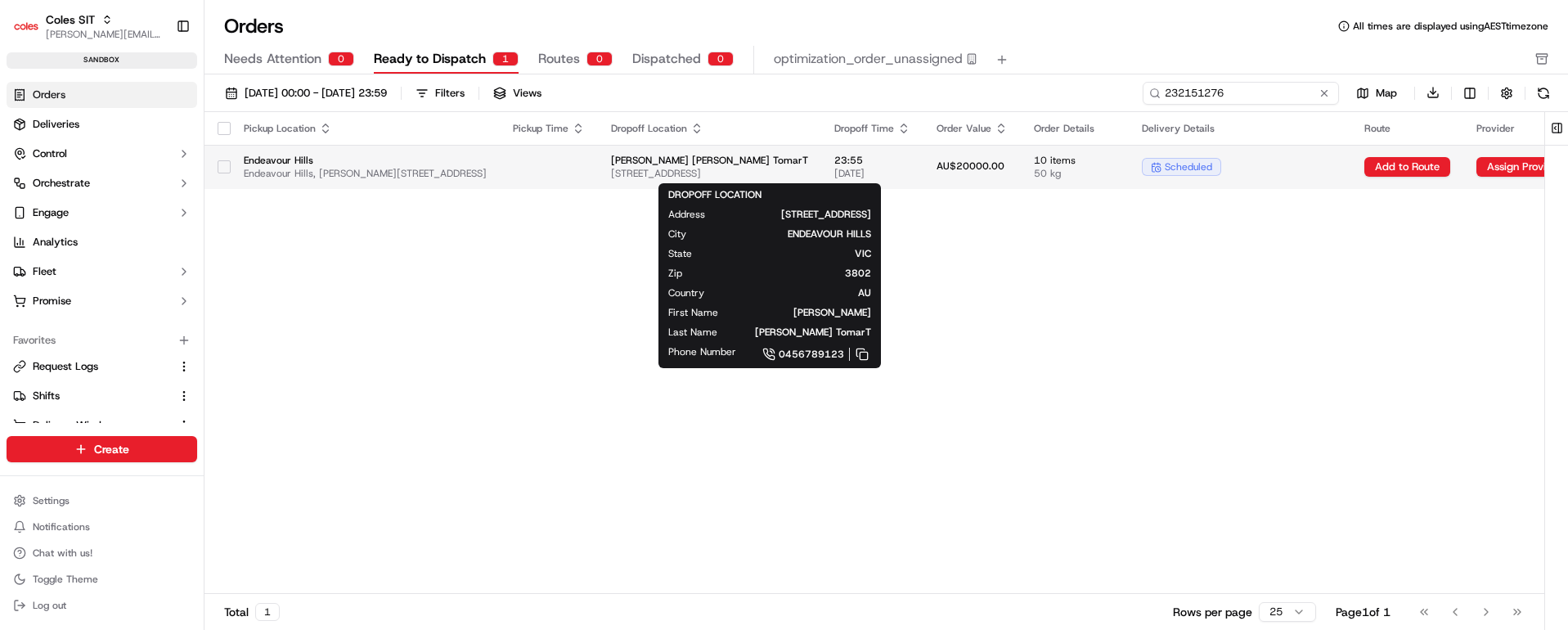
type input "232151276"
click at [808, 155] on span "[PERSON_NAME] [PERSON_NAME] TomarT" at bounding box center [709, 160] width 197 height 13
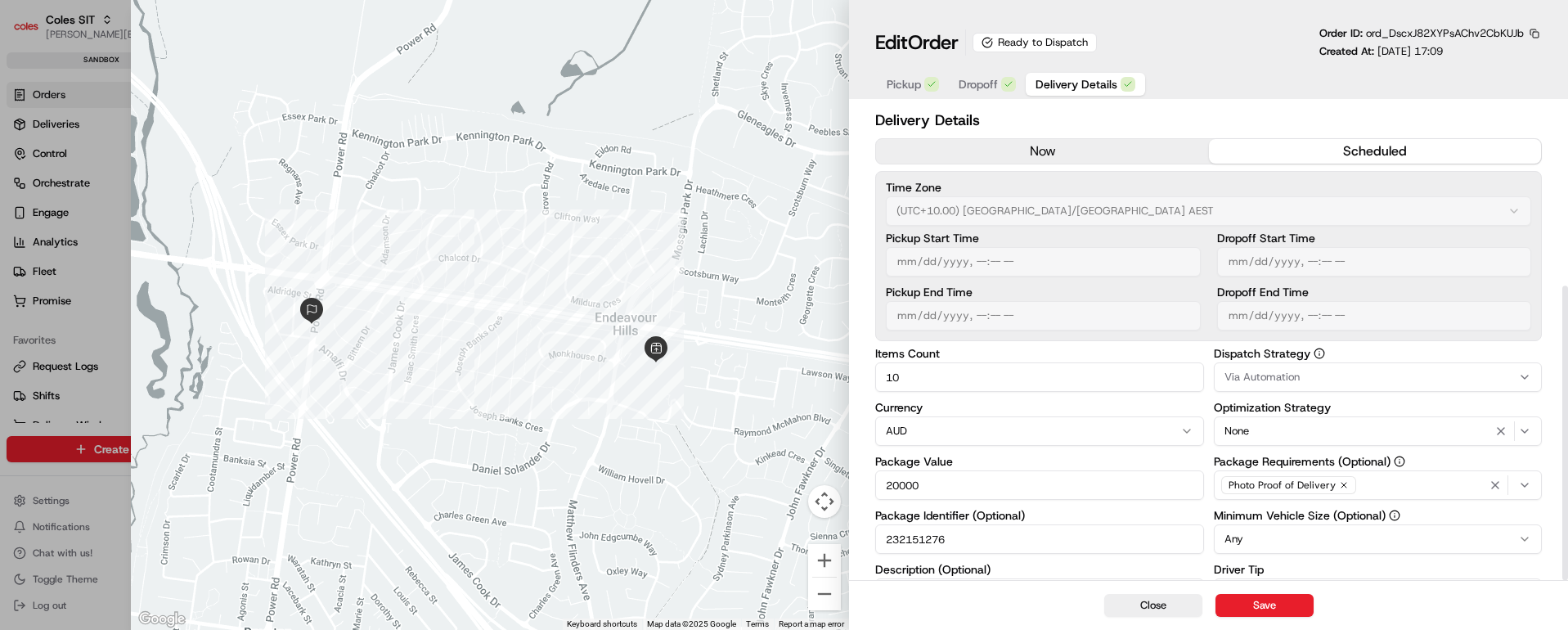
scroll to position [291, 0]
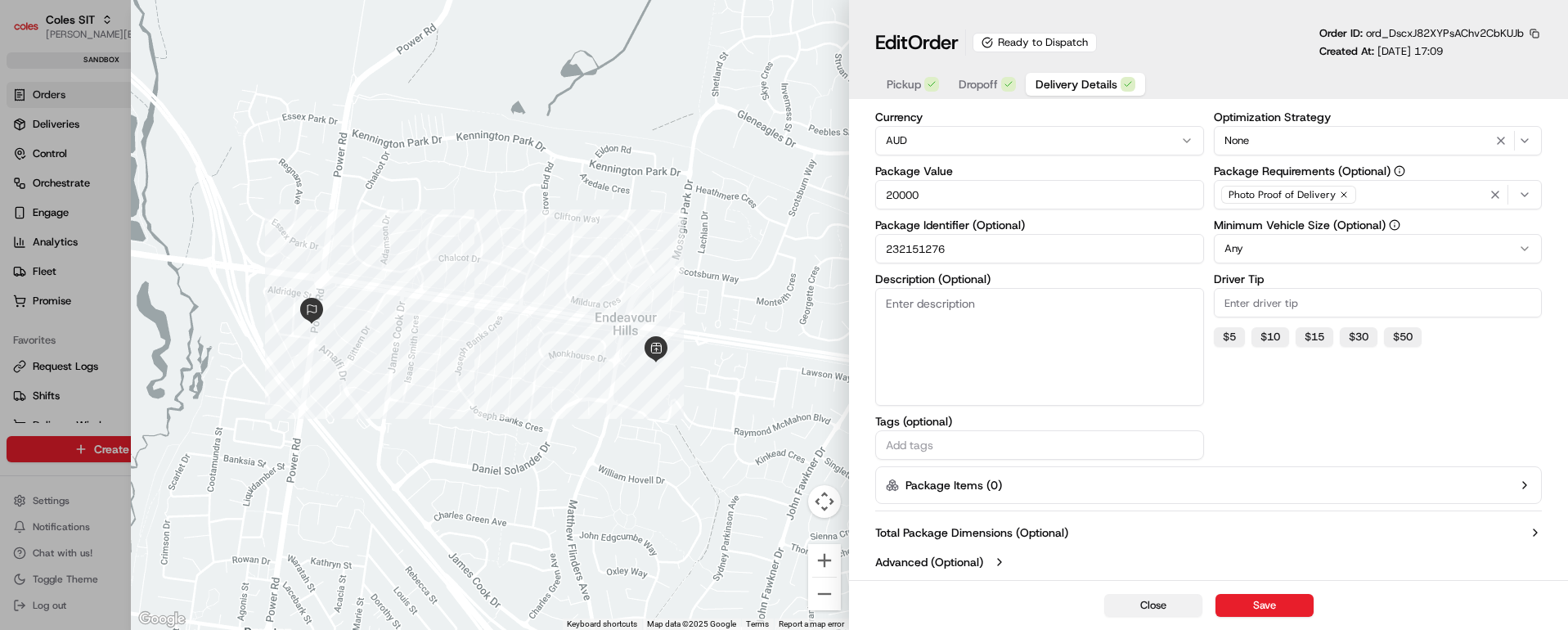
click at [1152, 603] on button "Close" at bounding box center [1153, 605] width 98 height 23
type input "1"
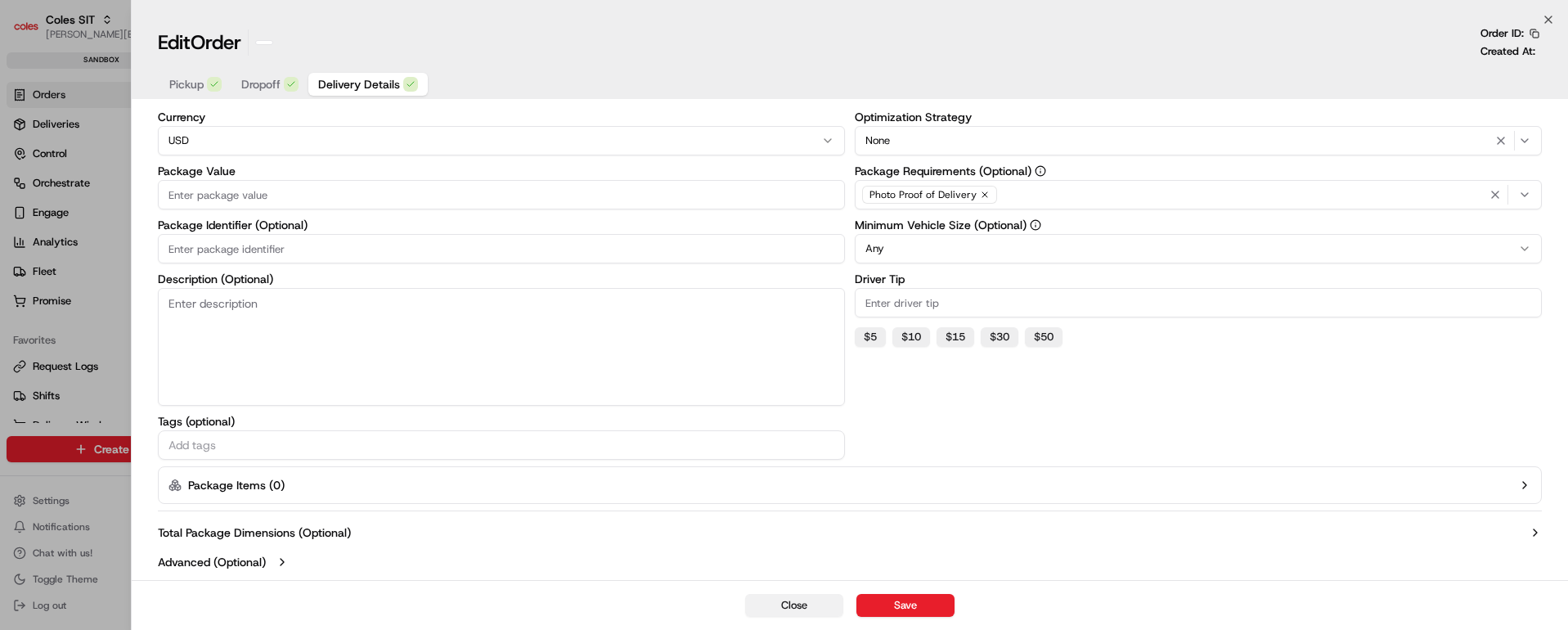
scroll to position [121, 0]
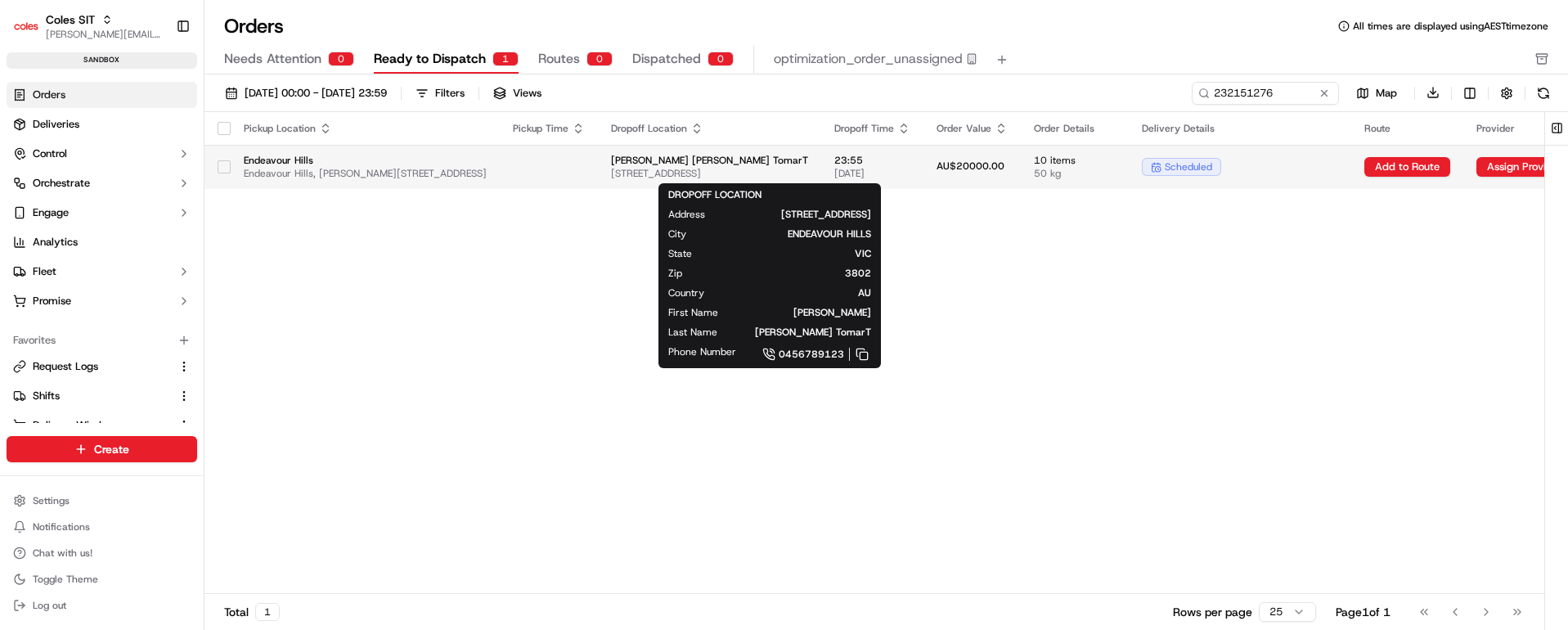
click at [808, 161] on span "[PERSON_NAME] [PERSON_NAME] TomarT" at bounding box center [709, 160] width 197 height 13
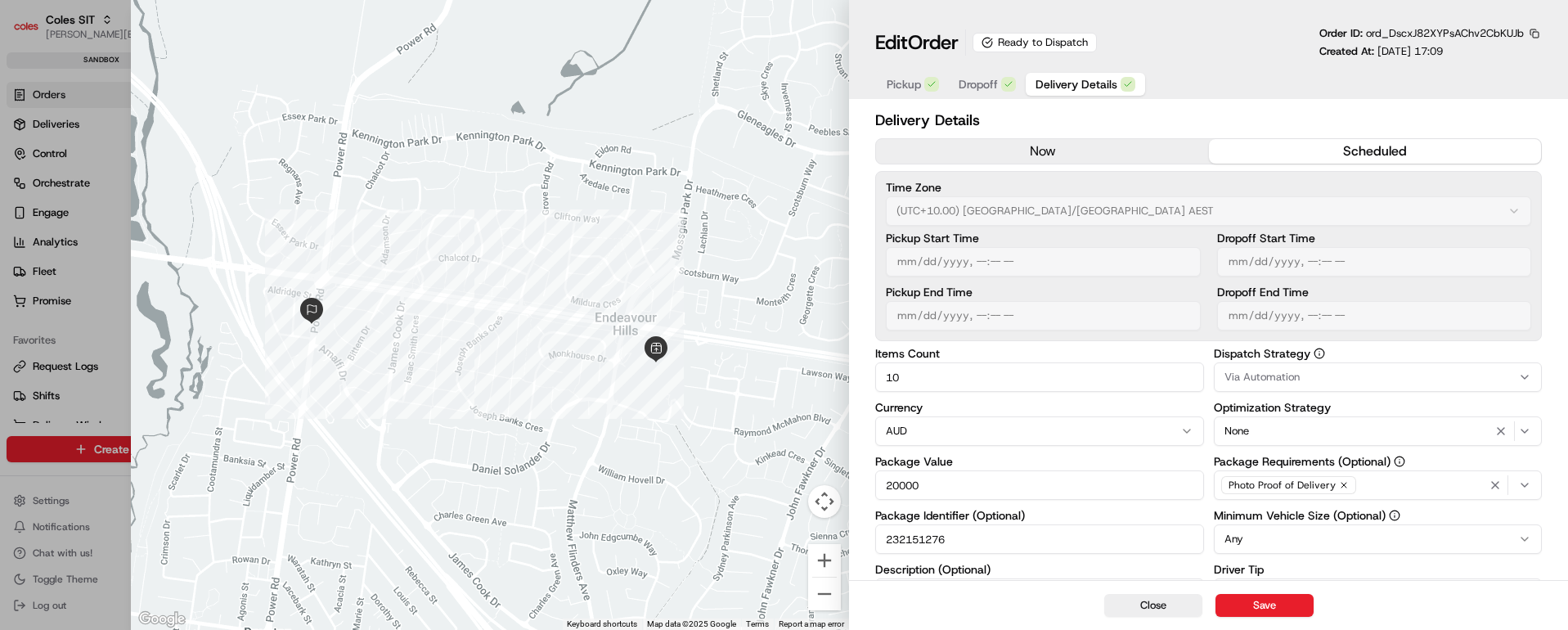
scroll to position [291, 0]
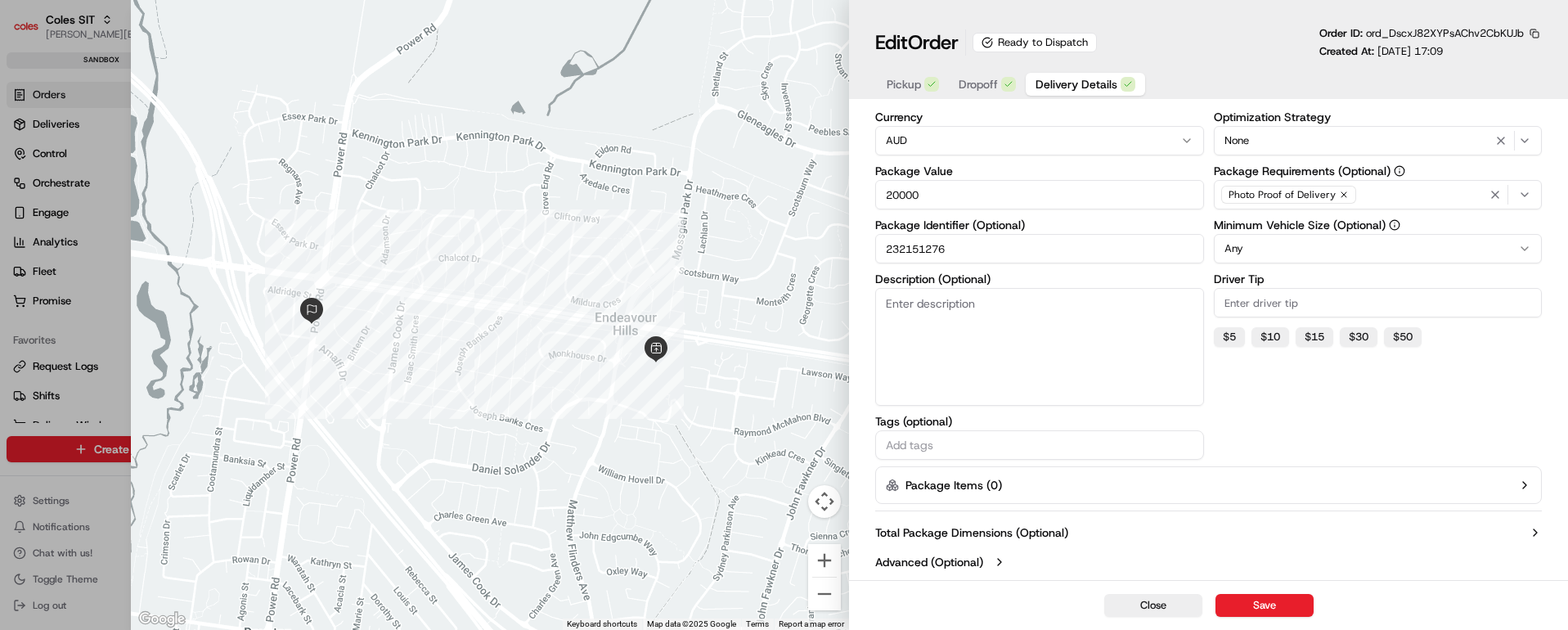
click at [1003, 561] on icon "button" at bounding box center [999, 561] width 13 height 13
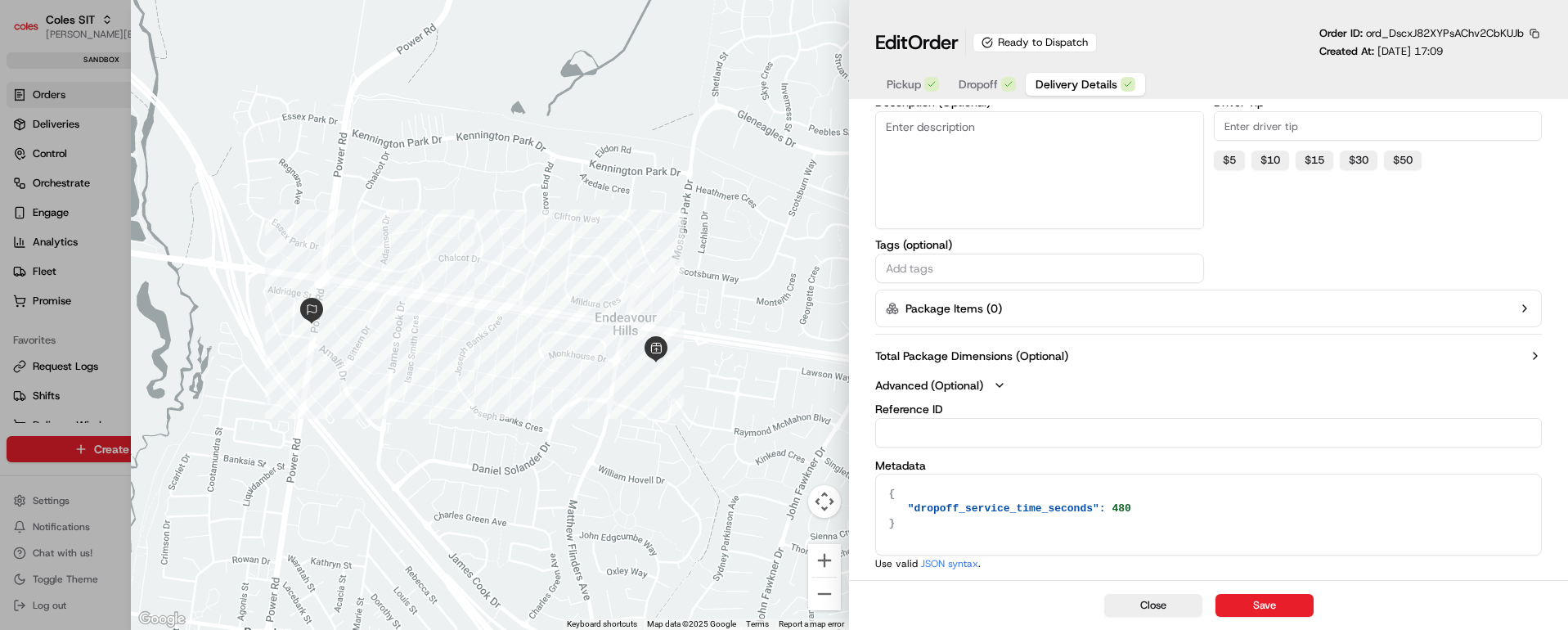
click at [1534, 354] on icon "button" at bounding box center [1535, 356] width 13 height 13
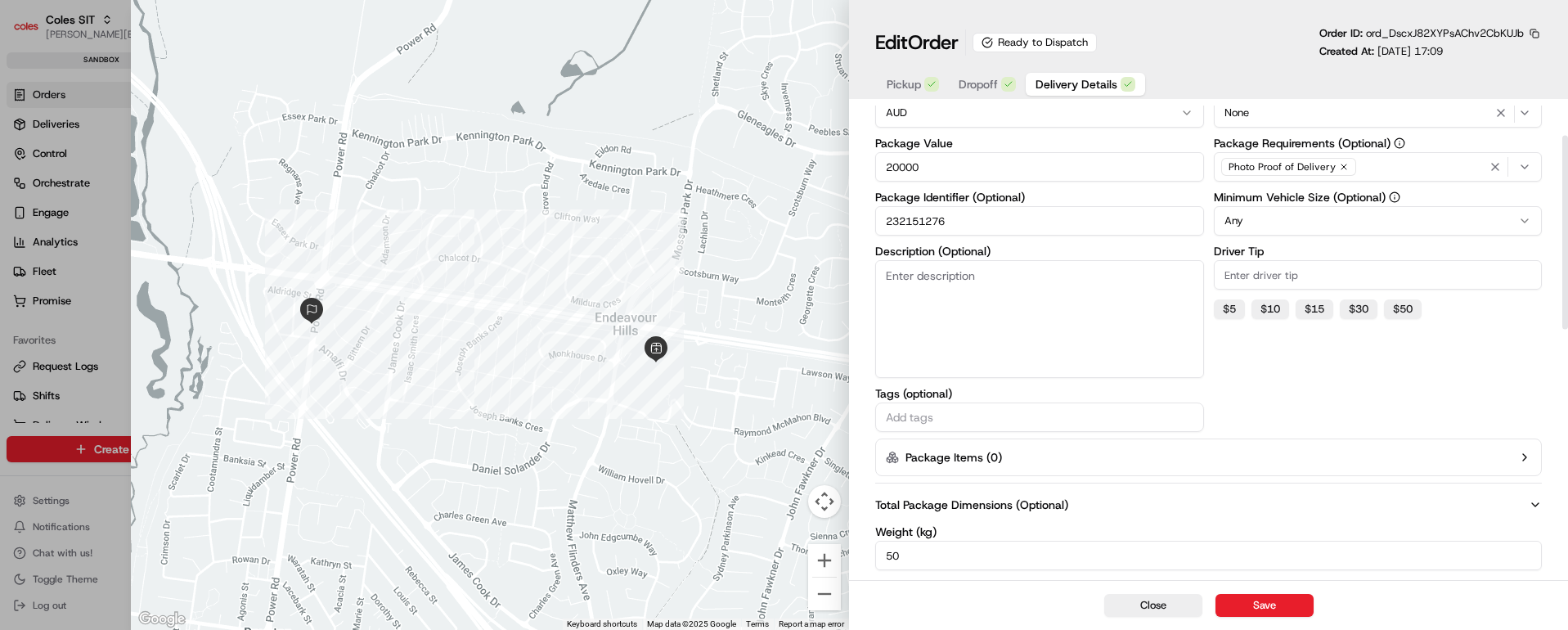
scroll to position [0, 0]
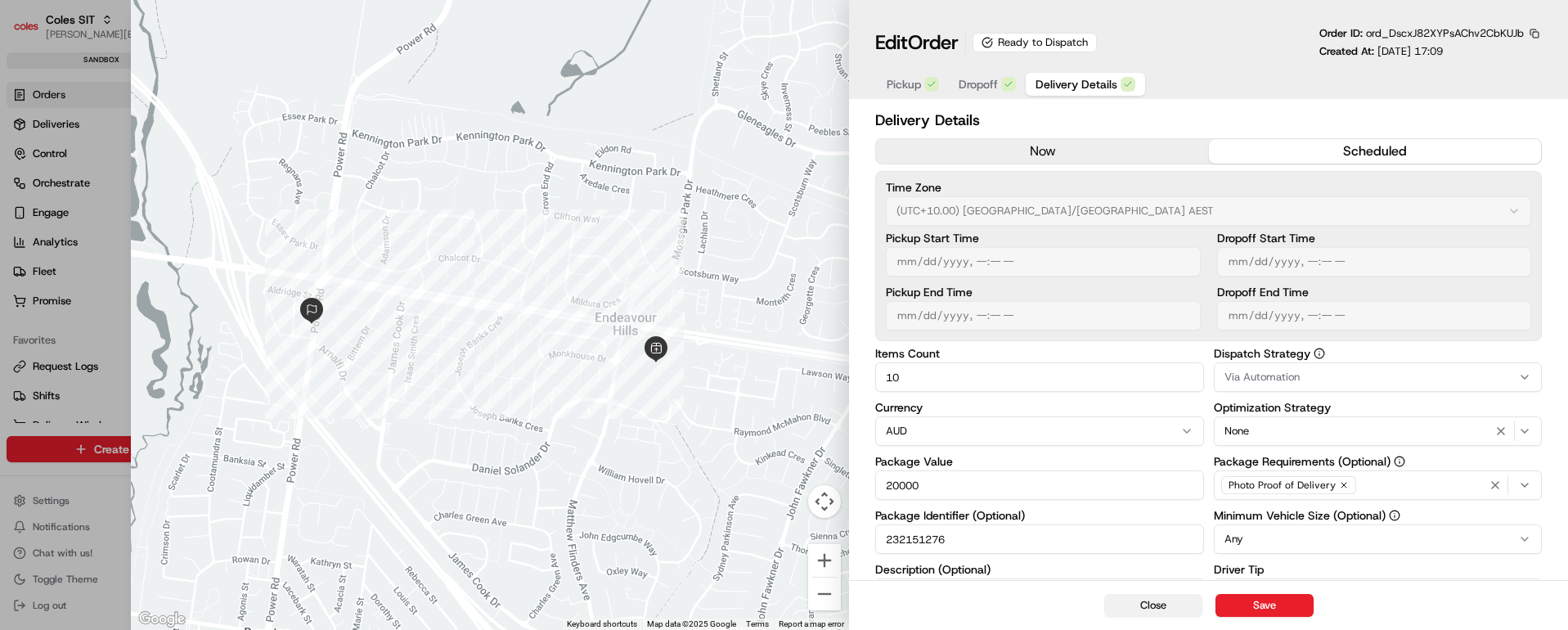
click at [1161, 604] on button "Close" at bounding box center [1153, 605] width 98 height 23
type input "1"
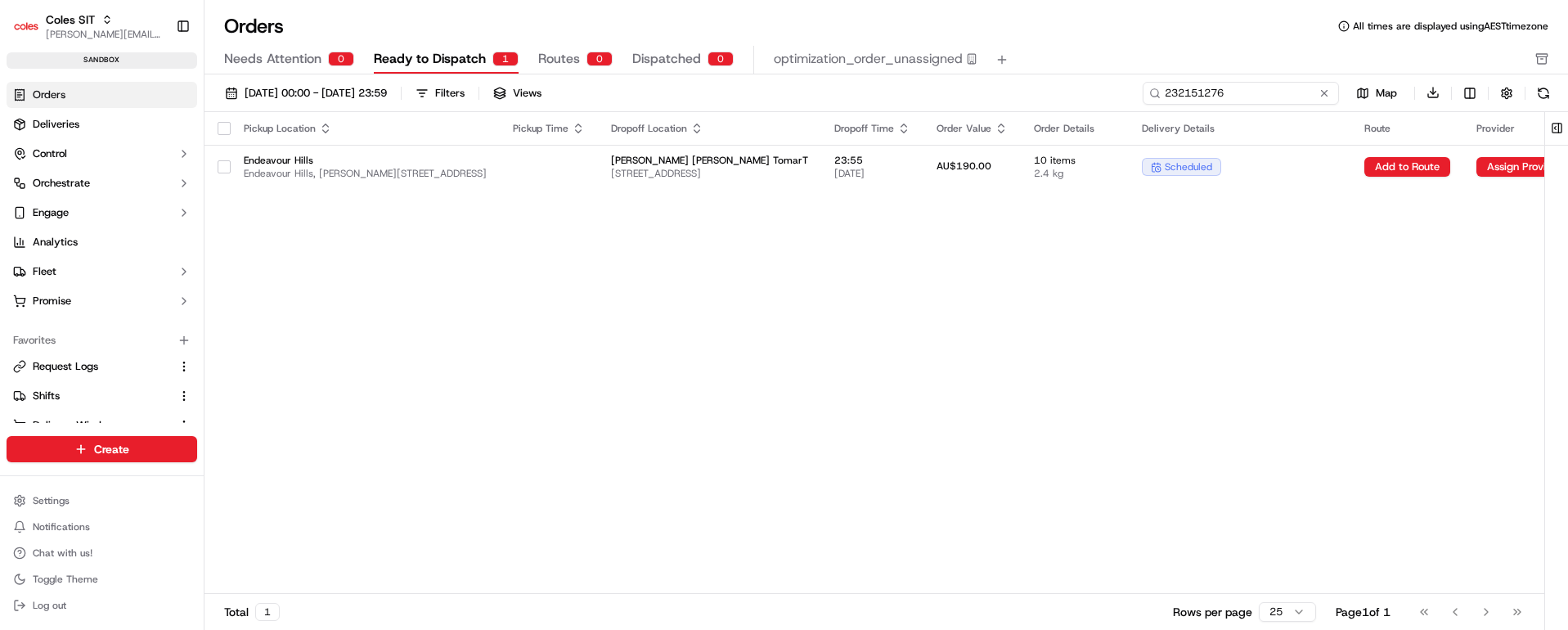
click at [1248, 94] on input "232151276" at bounding box center [1241, 92] width 197 height 23
paste input "99819"
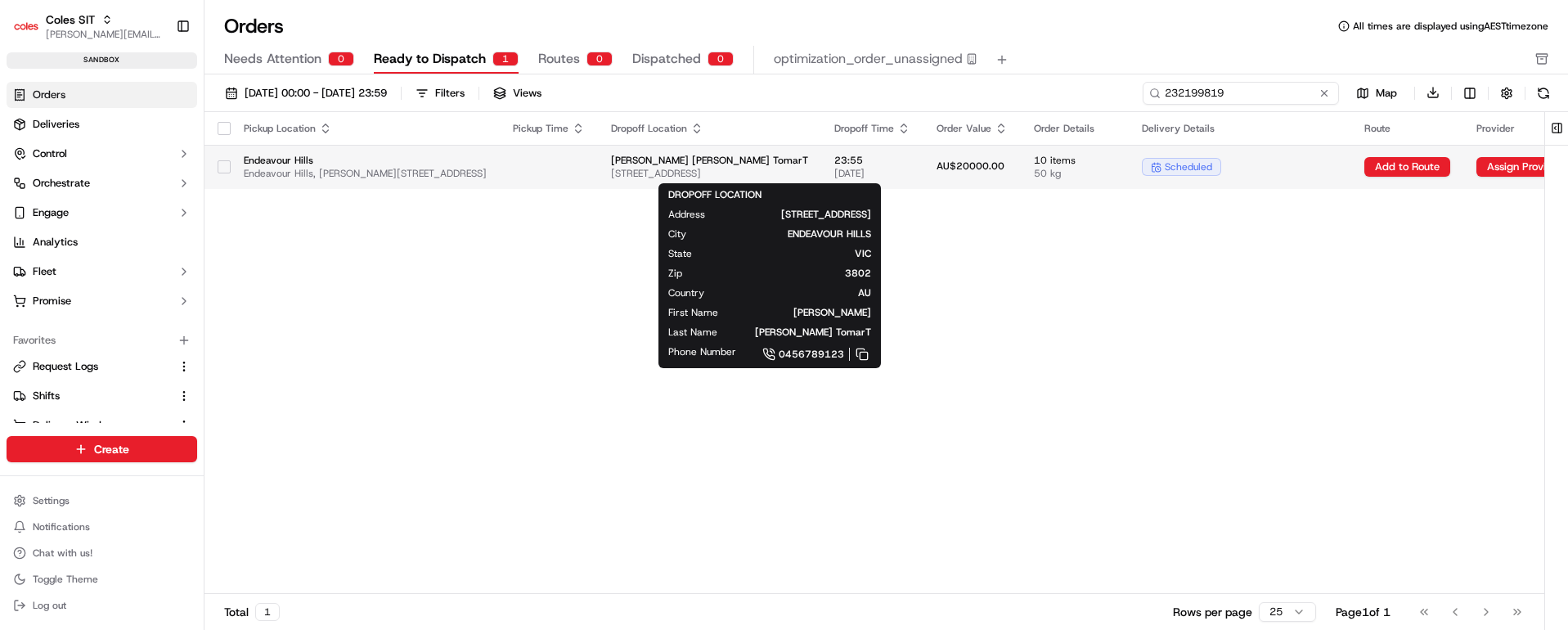
type input "232199819"
click at [808, 159] on span "[PERSON_NAME] [PERSON_NAME] TomarT" at bounding box center [709, 160] width 197 height 13
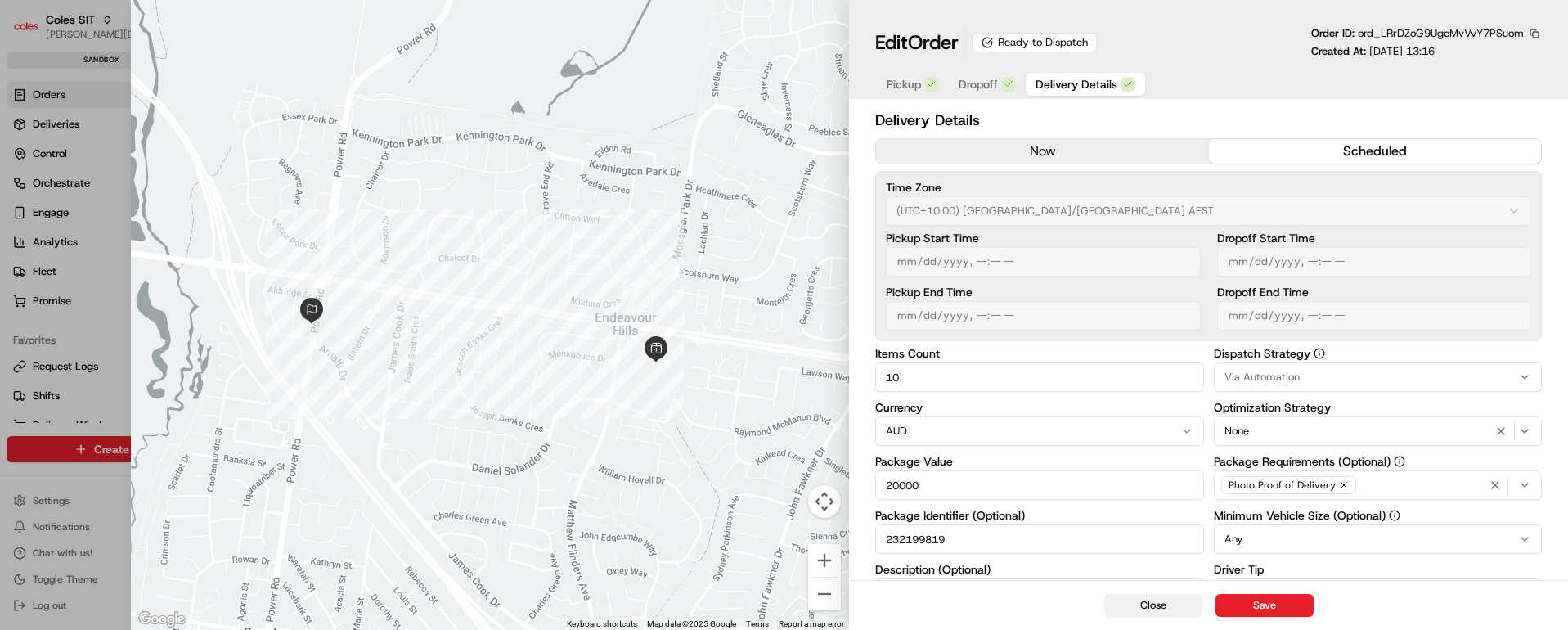
click at [1151, 602] on button "Close" at bounding box center [1153, 605] width 98 height 23
type input "1"
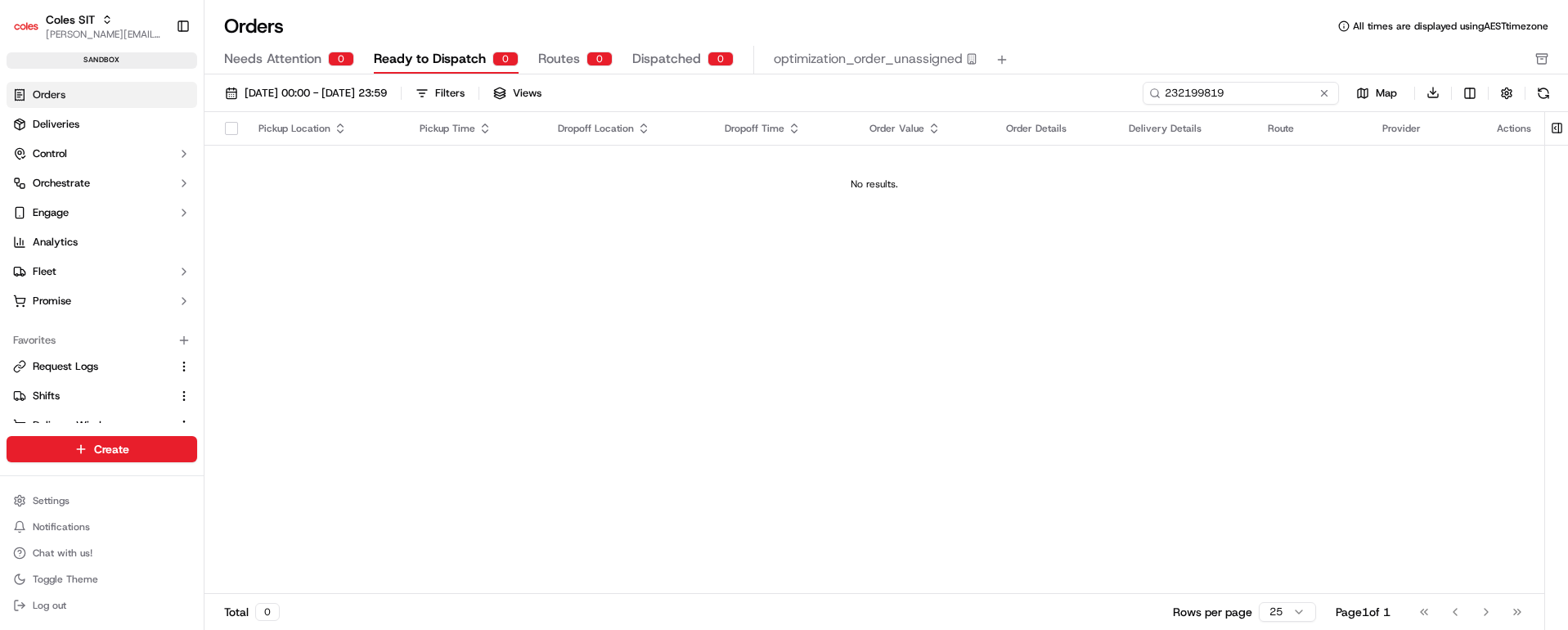
click at [1247, 92] on input "232199819" at bounding box center [1241, 92] width 197 height 23
paste input "200020"
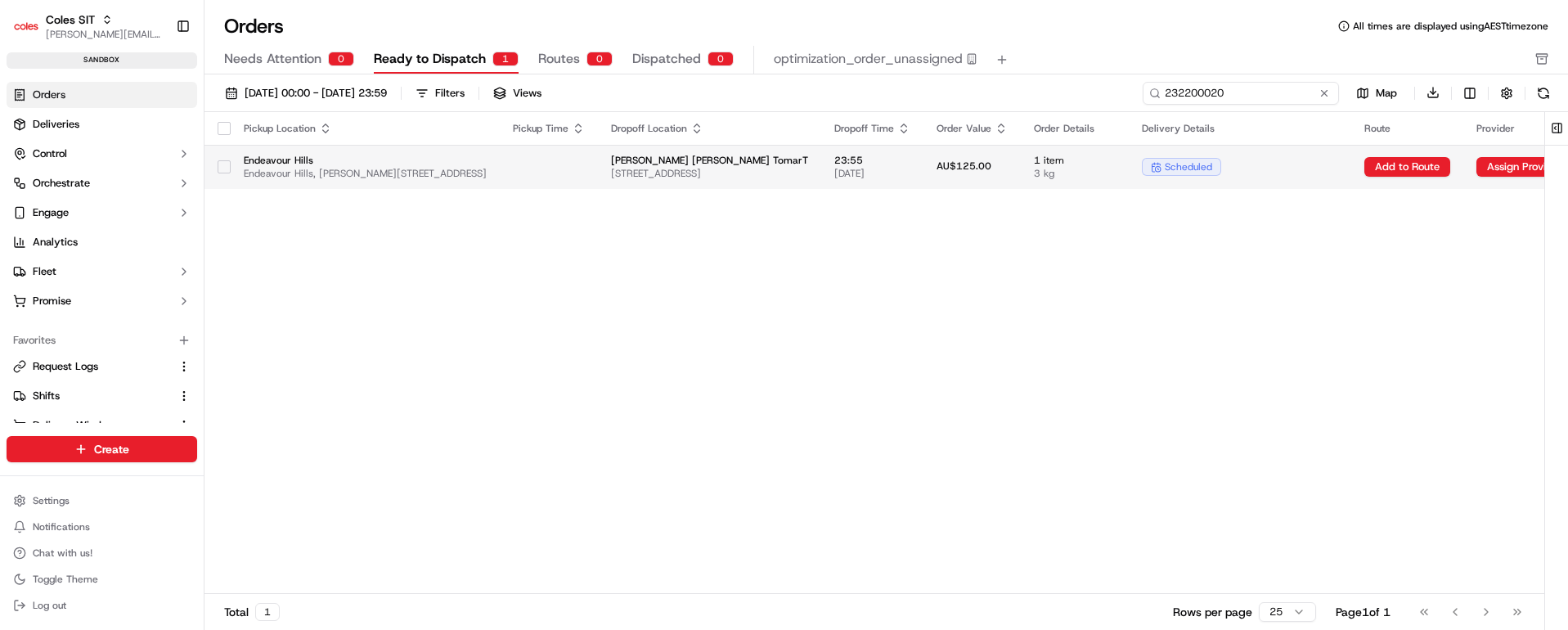
type input "232200020"
click at [911, 166] on span "23:55" at bounding box center [872, 160] width 76 height 13
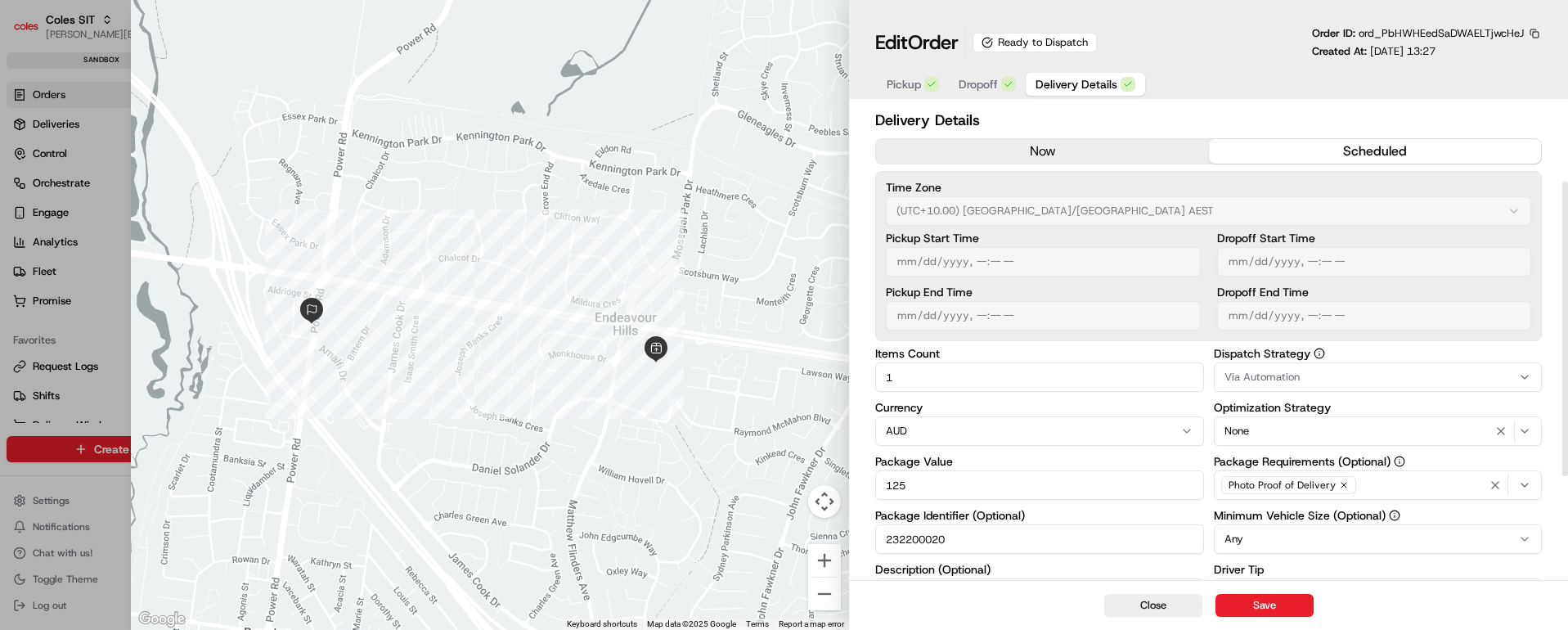
scroll to position [123, 0]
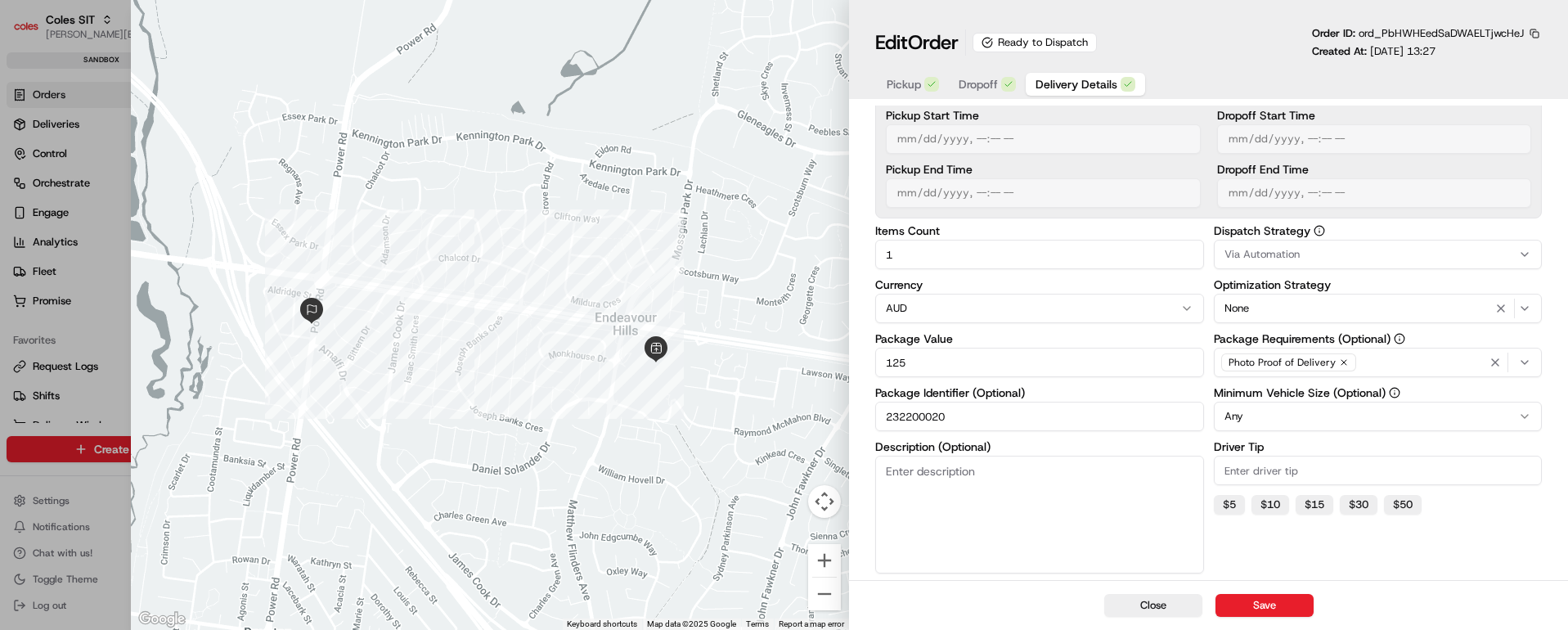
click at [905, 81] on span "Pickup" at bounding box center [904, 84] width 35 height 16
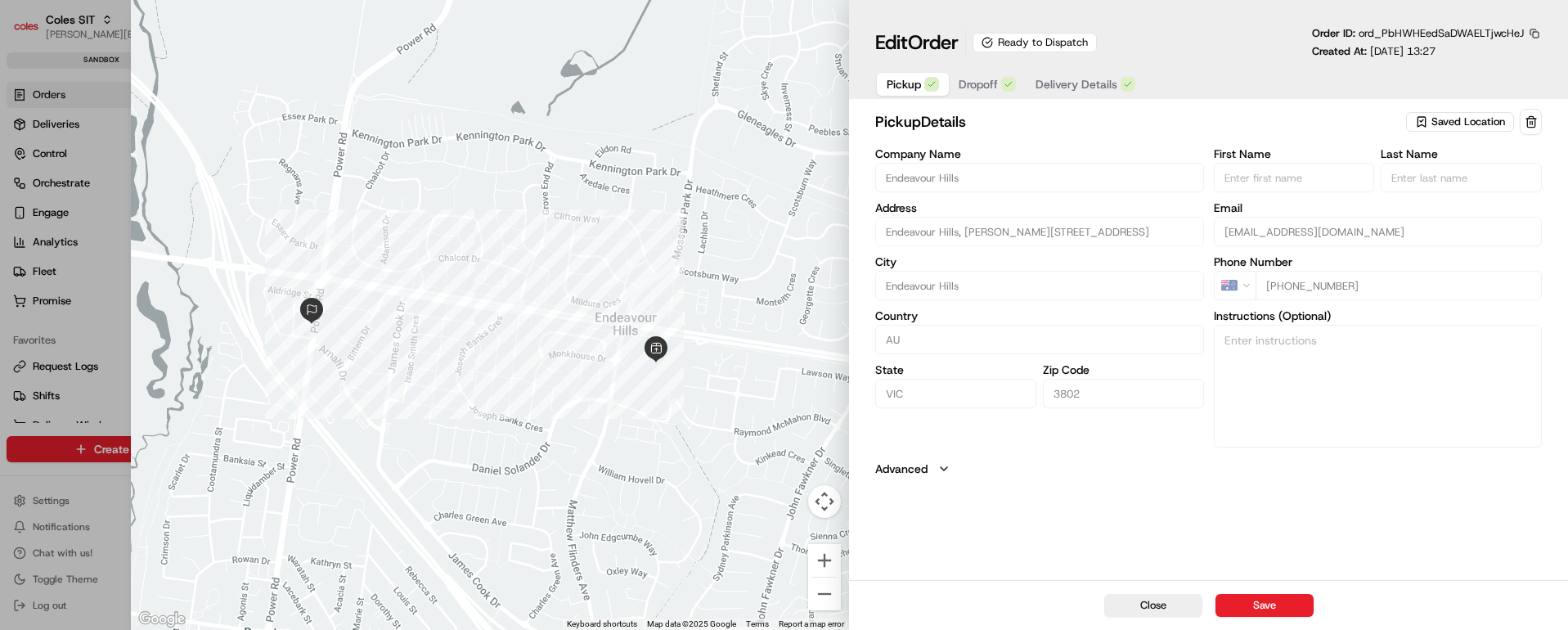
scroll to position [0, 0]
click at [978, 81] on span "Dropoff" at bounding box center [978, 84] width 39 height 16
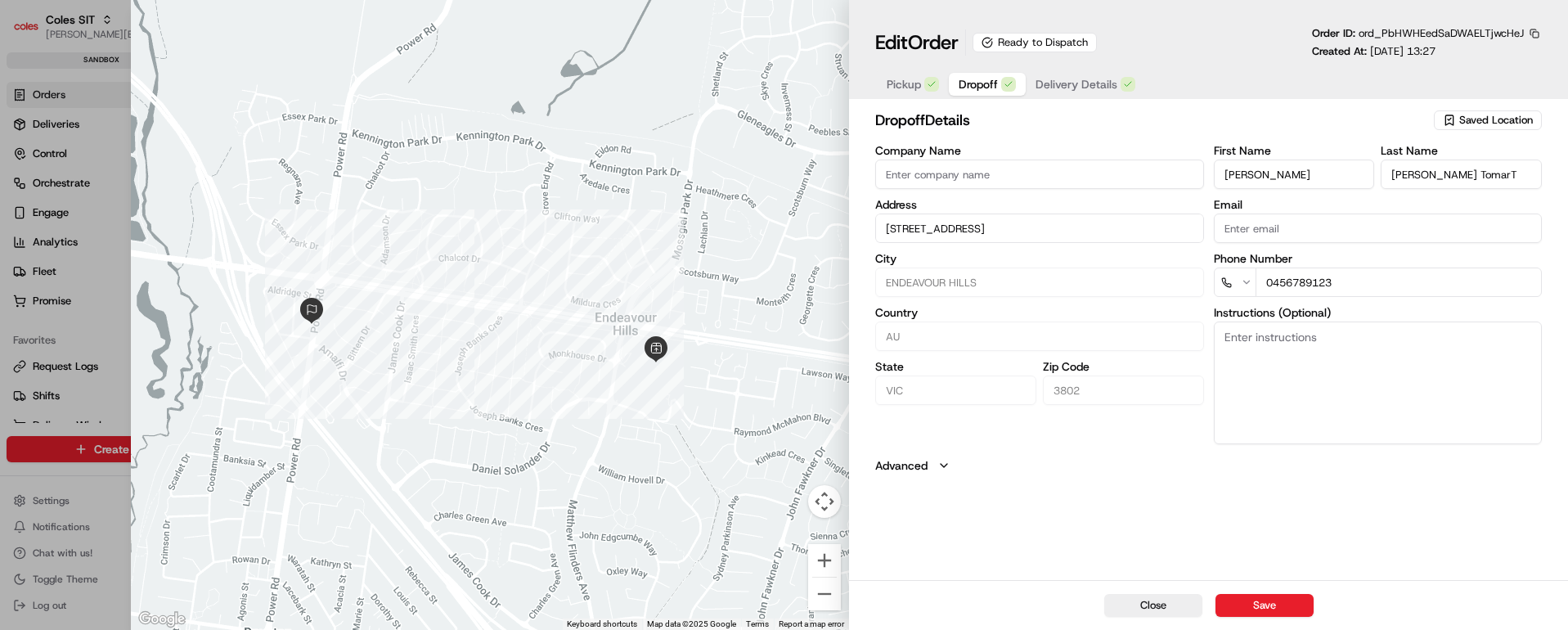
click at [1083, 79] on span "Delivery Details" at bounding box center [1076, 84] width 81 height 16
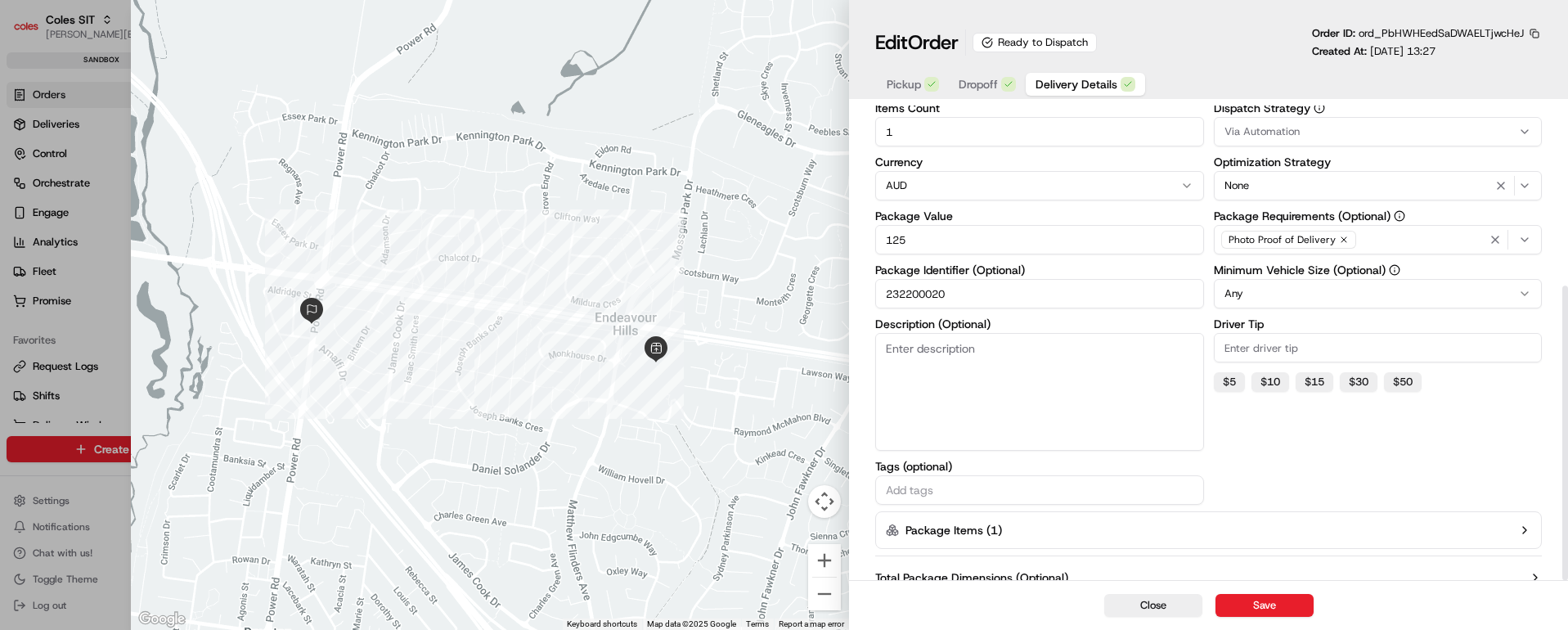
scroll to position [291, 0]
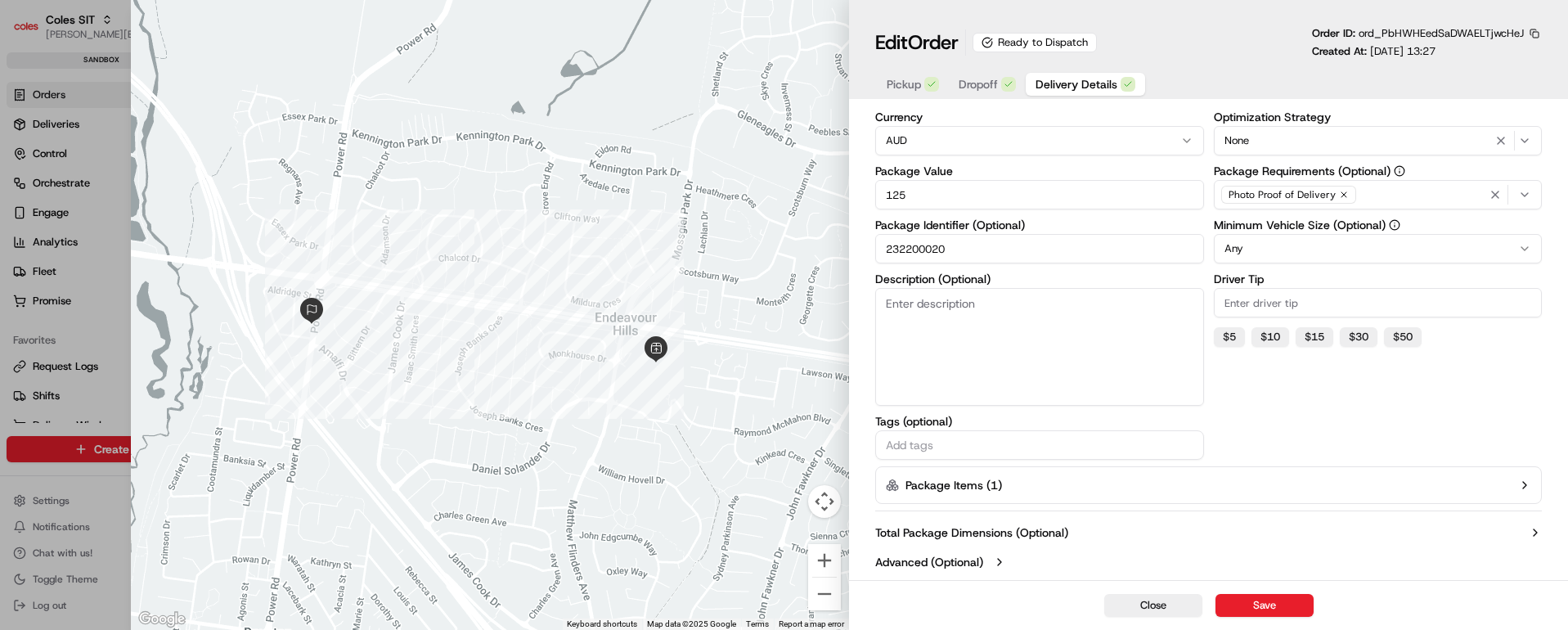
click at [1520, 483] on icon "button" at bounding box center [1525, 485] width 13 height 13
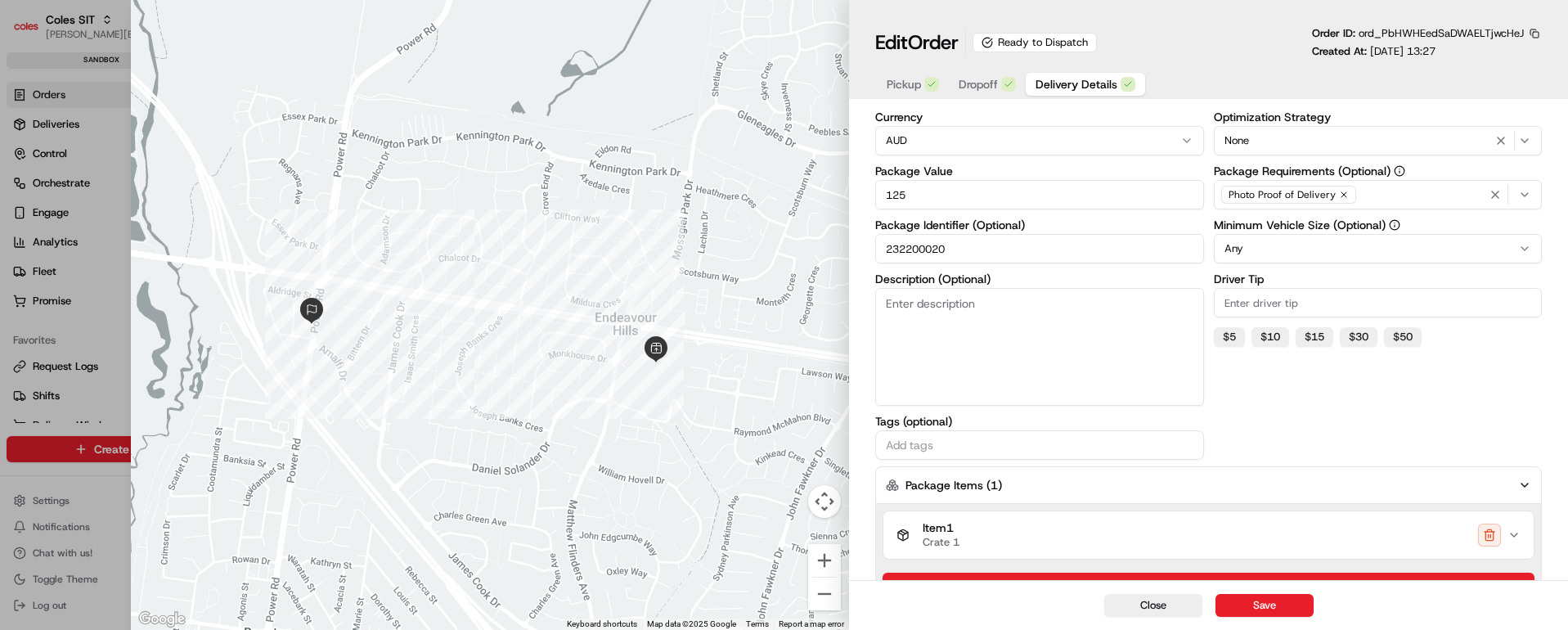
scroll to position [396, 0]
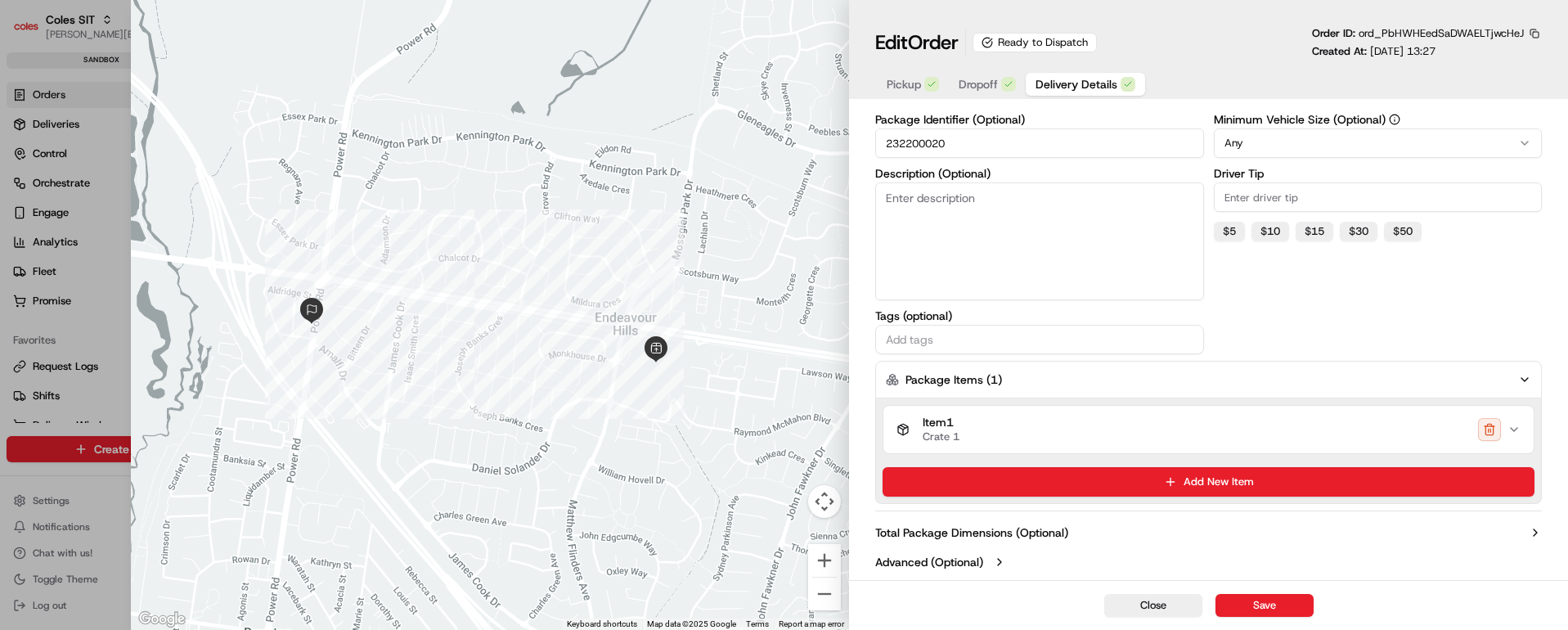
click at [1515, 427] on icon "button" at bounding box center [1514, 430] width 13 height 13
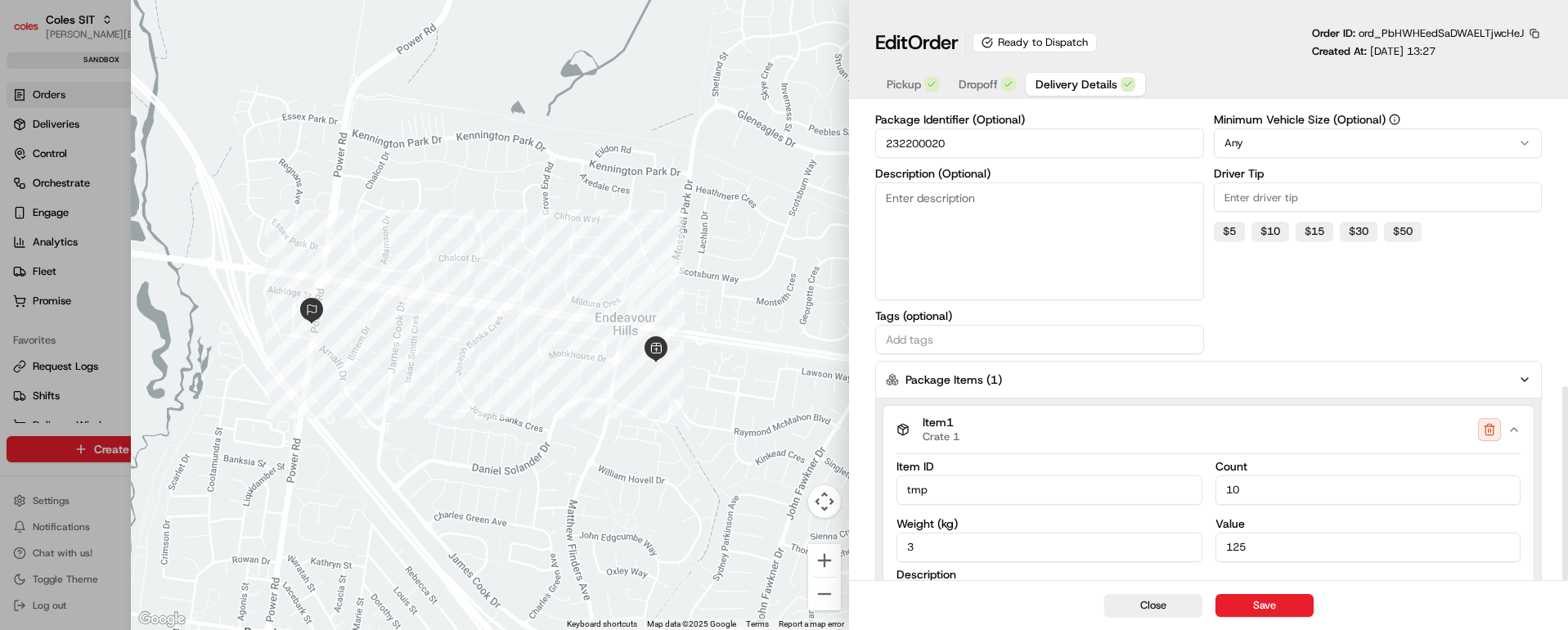
scroll to position [688, 0]
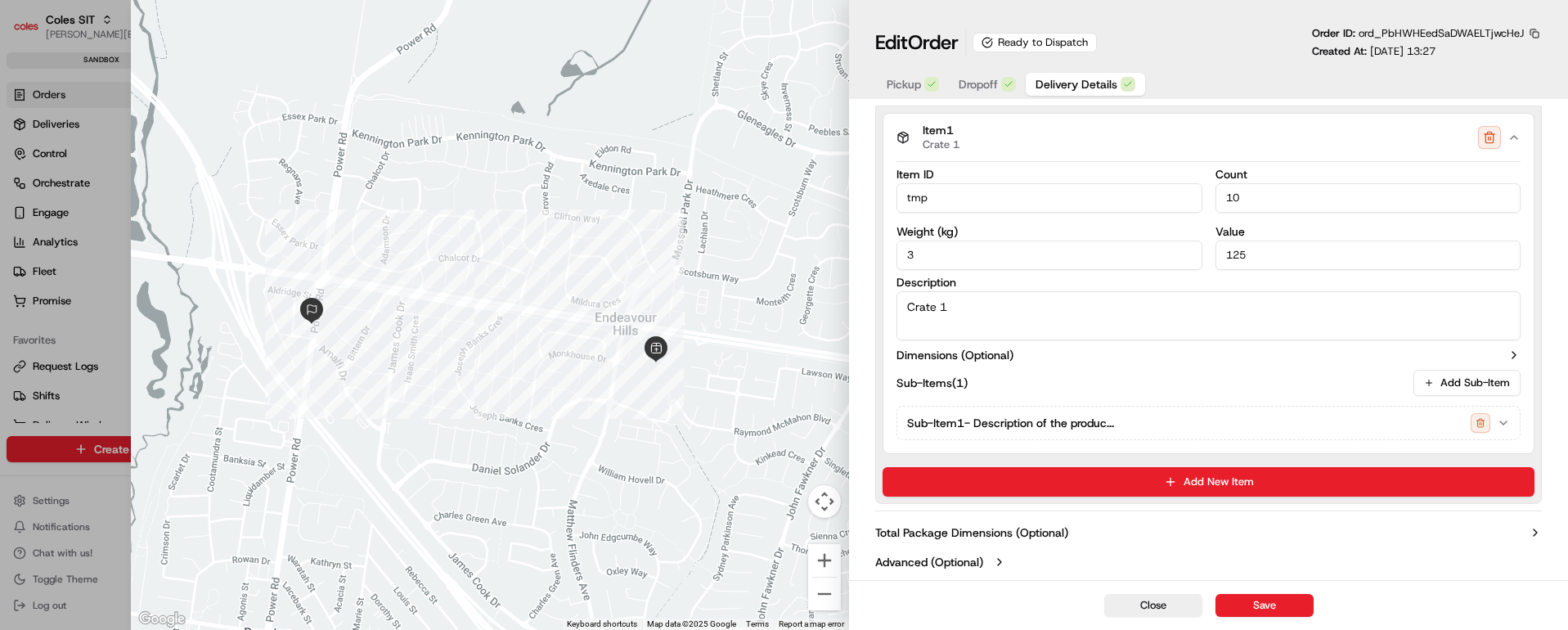
click at [1507, 423] on icon "button" at bounding box center [1503, 422] width 13 height 13
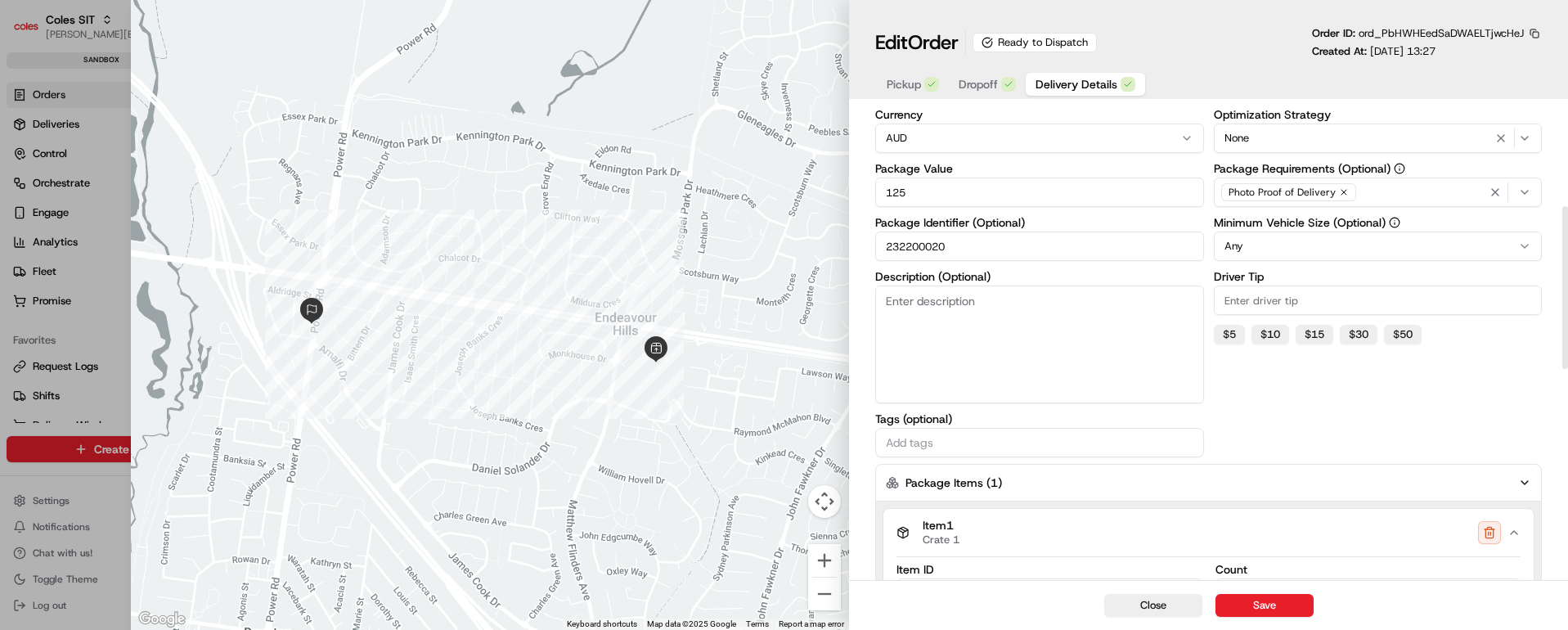
scroll to position [0, 0]
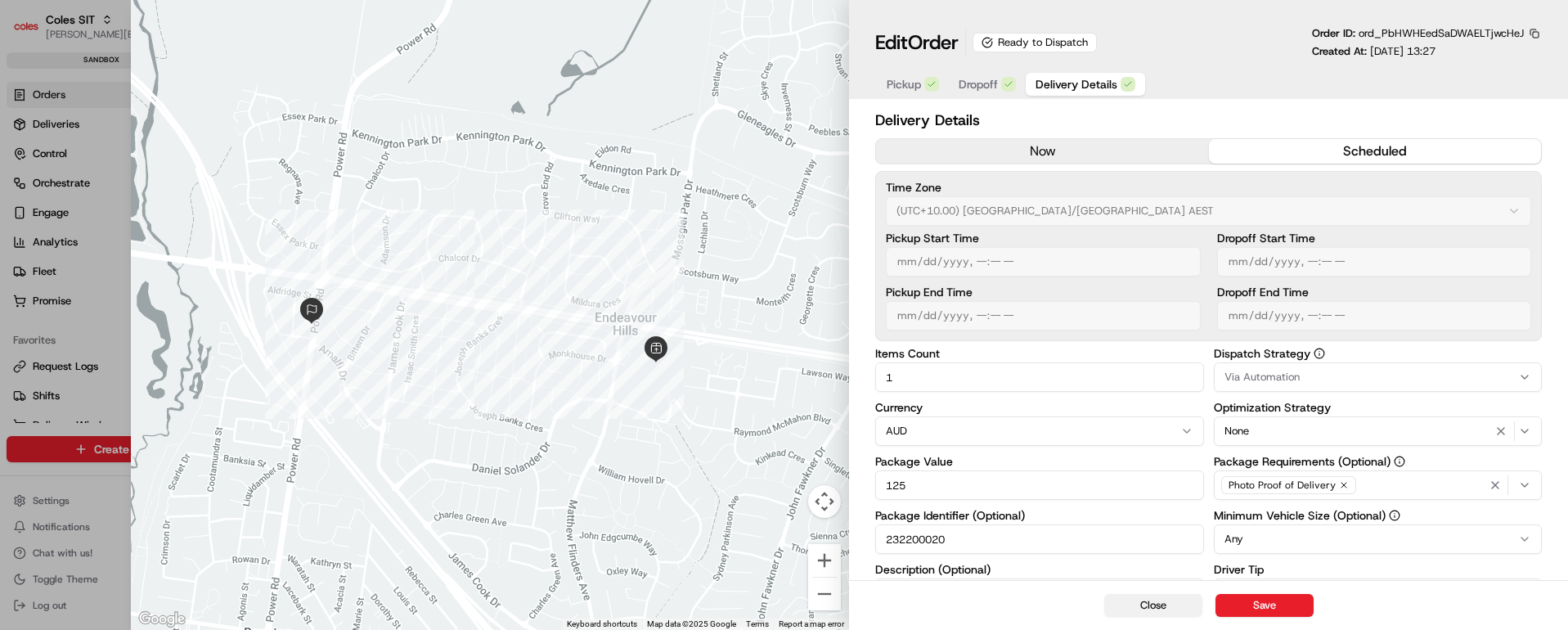
click at [1151, 605] on button "Close" at bounding box center [1153, 605] width 98 height 23
